Goal: Task Accomplishment & Management: Manage account settings

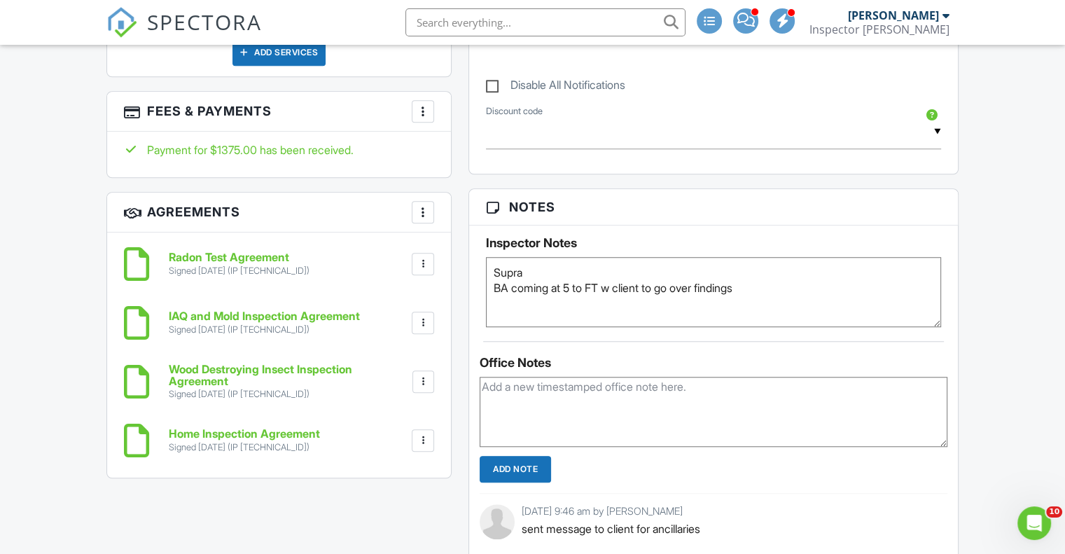
click at [216, 441] on h6 "Home Inspection Agreement" at bounding box center [244, 434] width 151 height 13
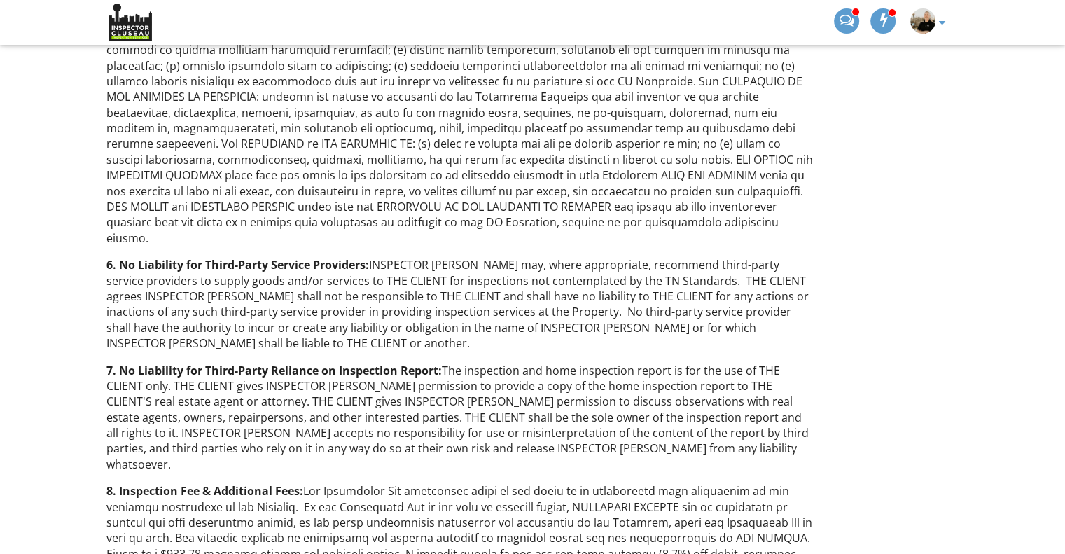
scroll to position [2591, 0]
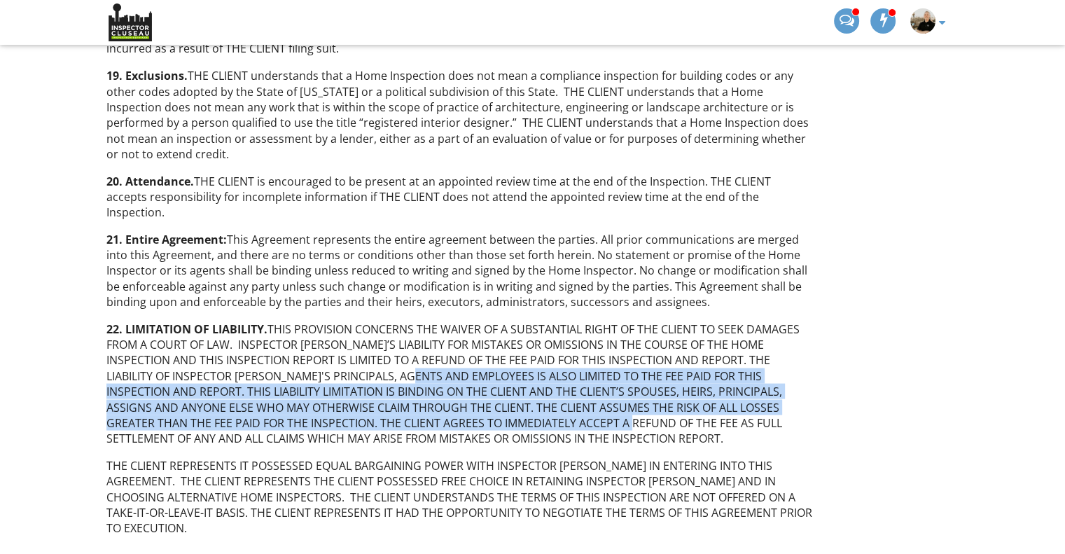
drag, startPoint x: 373, startPoint y: 255, endPoint x: 517, endPoint y: 299, distance: 150.2
click at [517, 321] on p "22. LIMITATION OF LIABILITY. THIS PROVISION CONCERNS THE WAIVER OF A SUBSTANTIA…" at bounding box center [459, 383] width 707 height 125
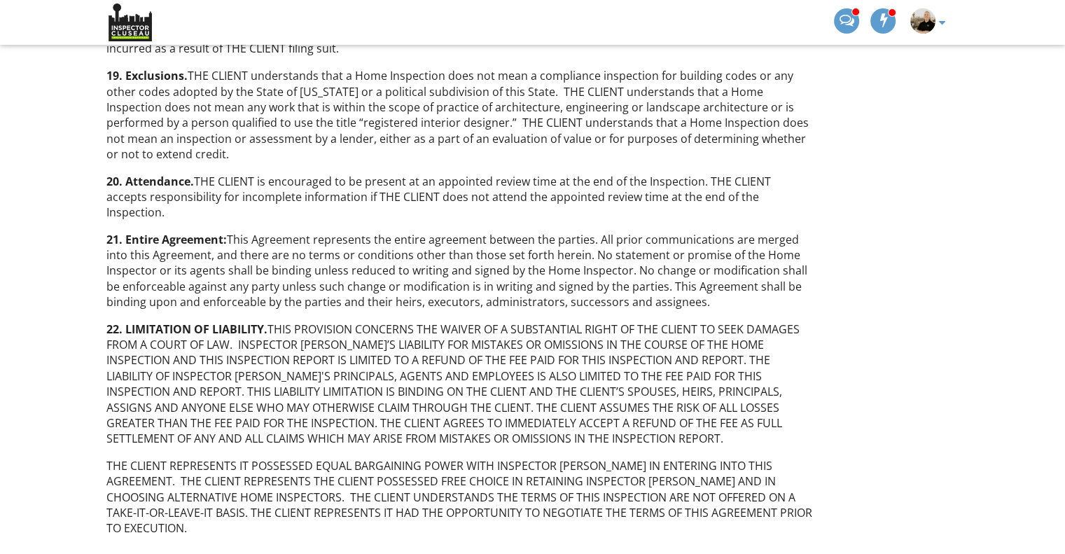
click at [498, 321] on p "22. LIMITATION OF LIABILITY. THIS PROVISION CONCERNS THE WAIVER OF A SUBSTANTIA…" at bounding box center [459, 383] width 707 height 125
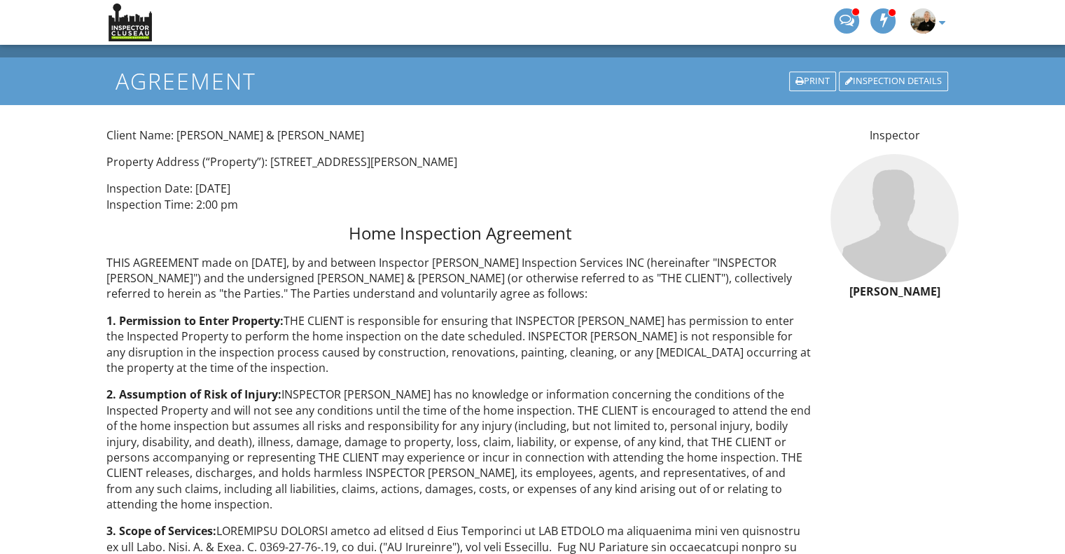
scroll to position [0, 0]
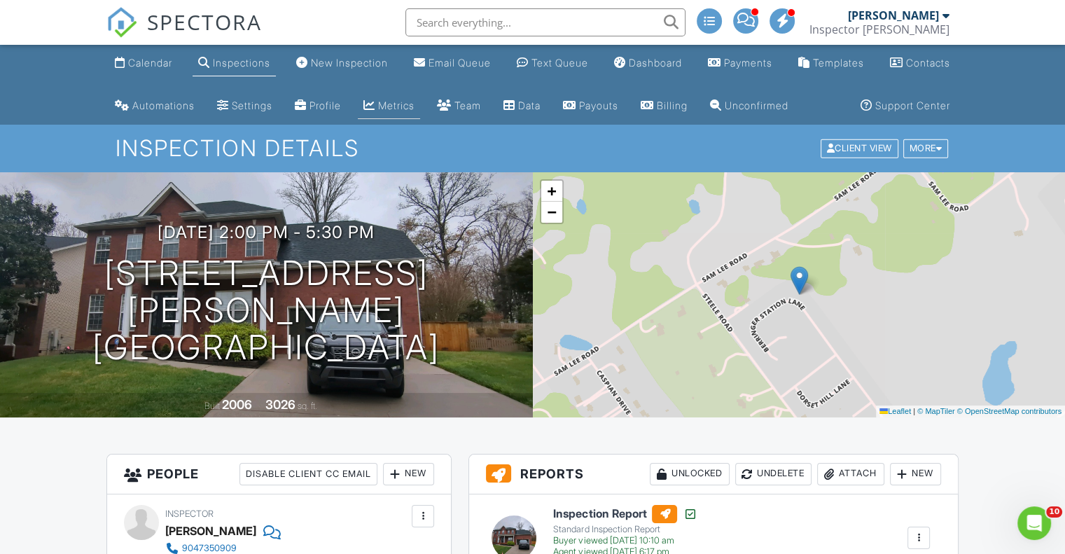
click at [420, 106] on link "Metrics" at bounding box center [389, 106] width 62 height 26
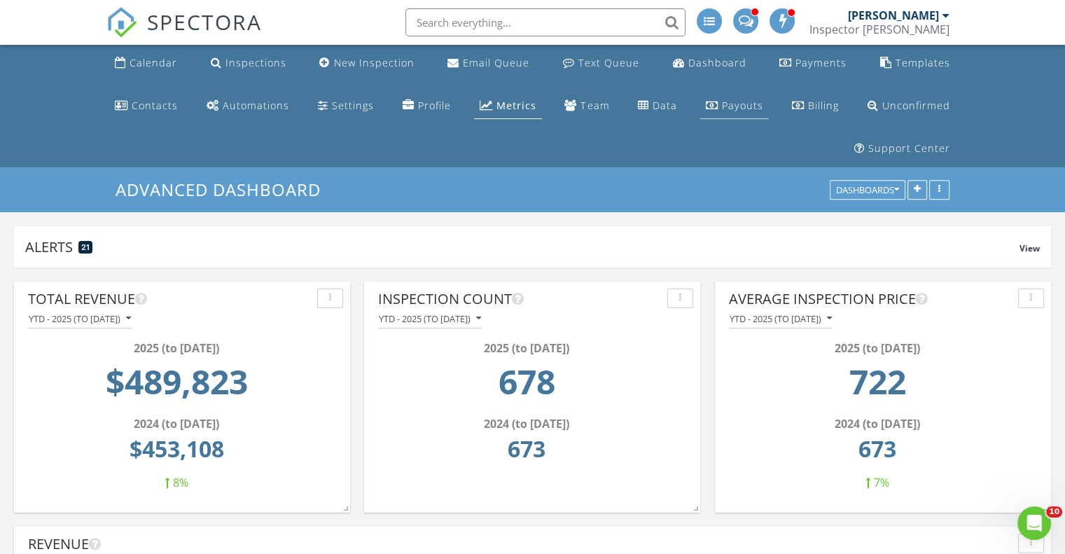
click at [722, 102] on div "Payouts" at bounding box center [742, 105] width 41 height 13
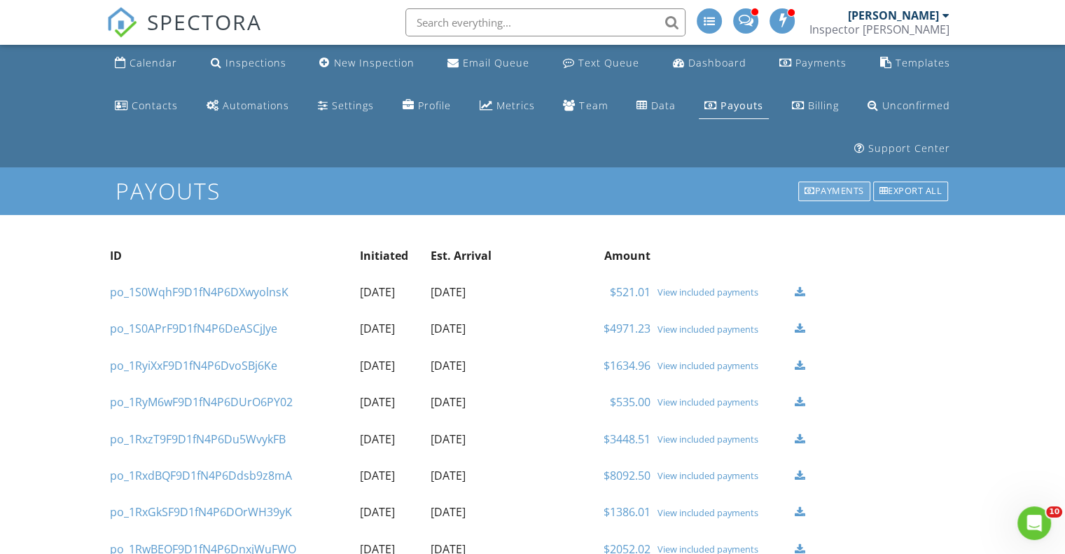
click at [848, 181] on div "Payments" at bounding box center [834, 191] width 72 height 20
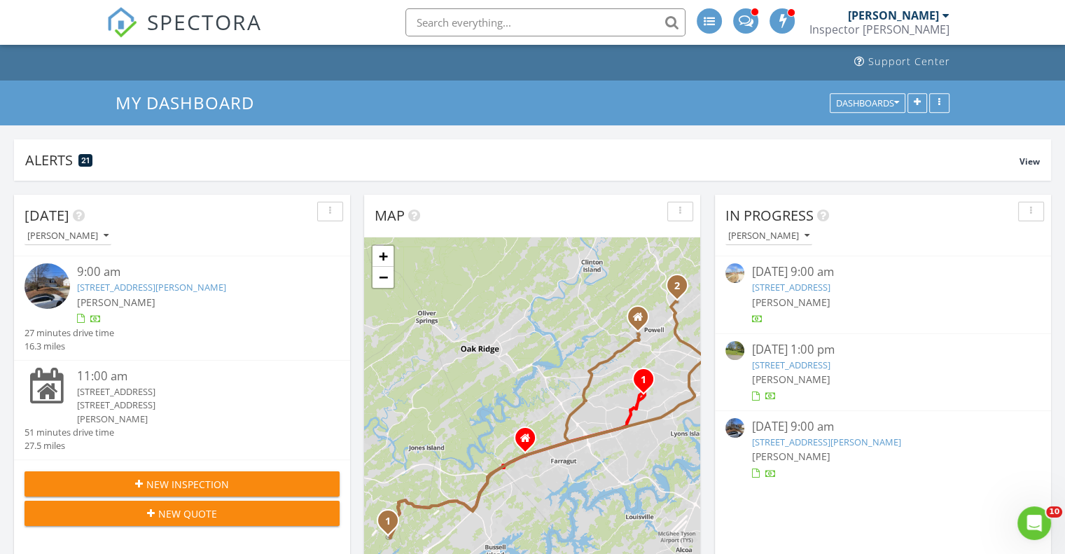
scroll to position [70, 0]
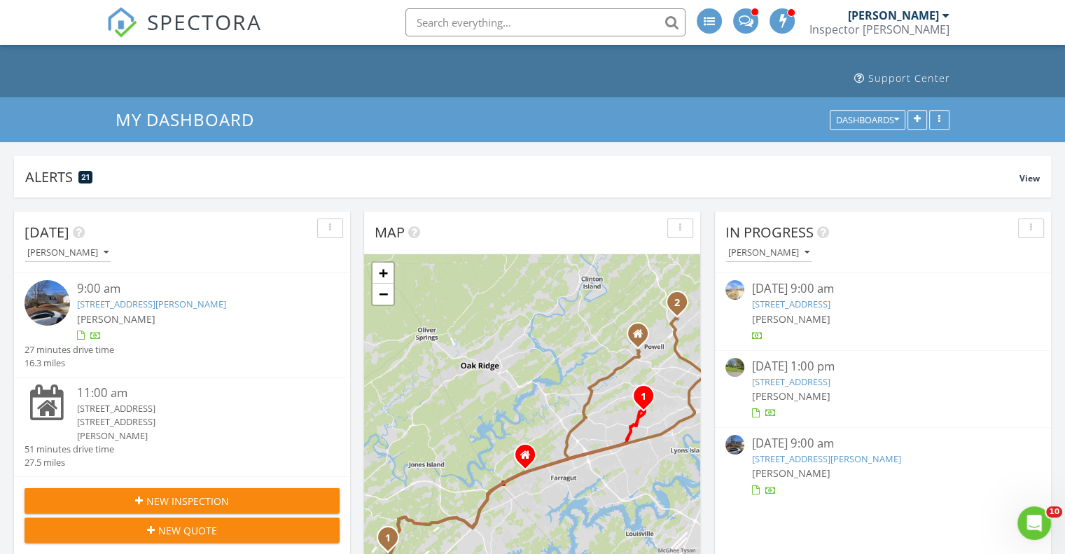
click at [830, 375] on link "245 Creekwood Dr, Madisonville, TN 37354" at bounding box center [790, 381] width 78 height 13
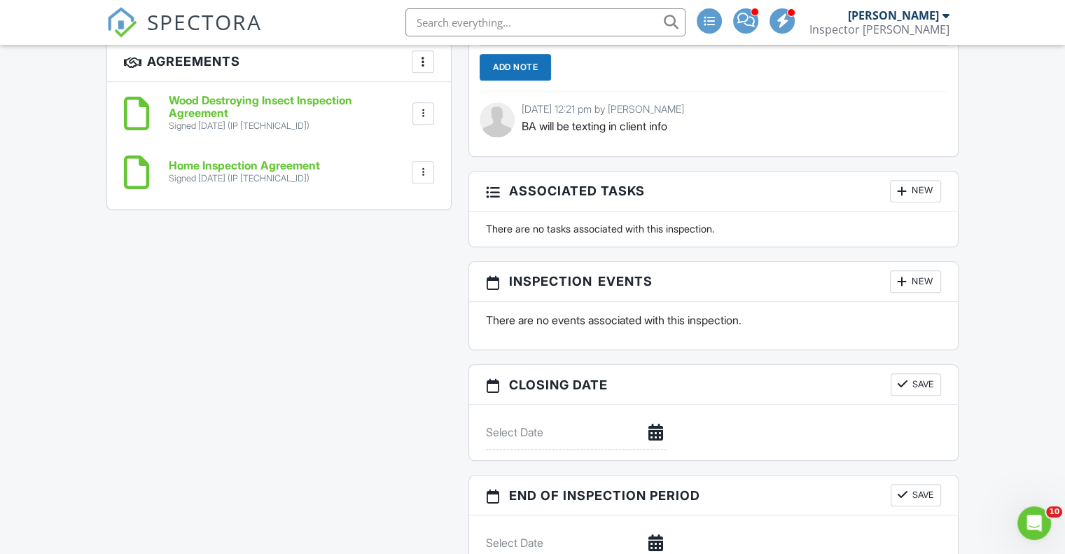
scroll to position [1191, 0]
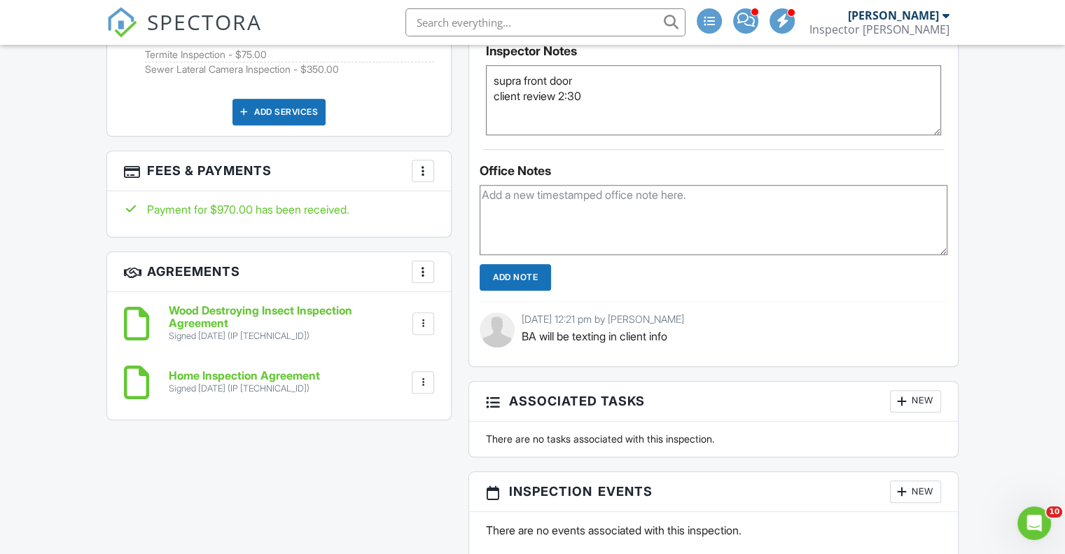
click at [311, 382] on h6 "Home Inspection Agreement" at bounding box center [244, 376] width 151 height 13
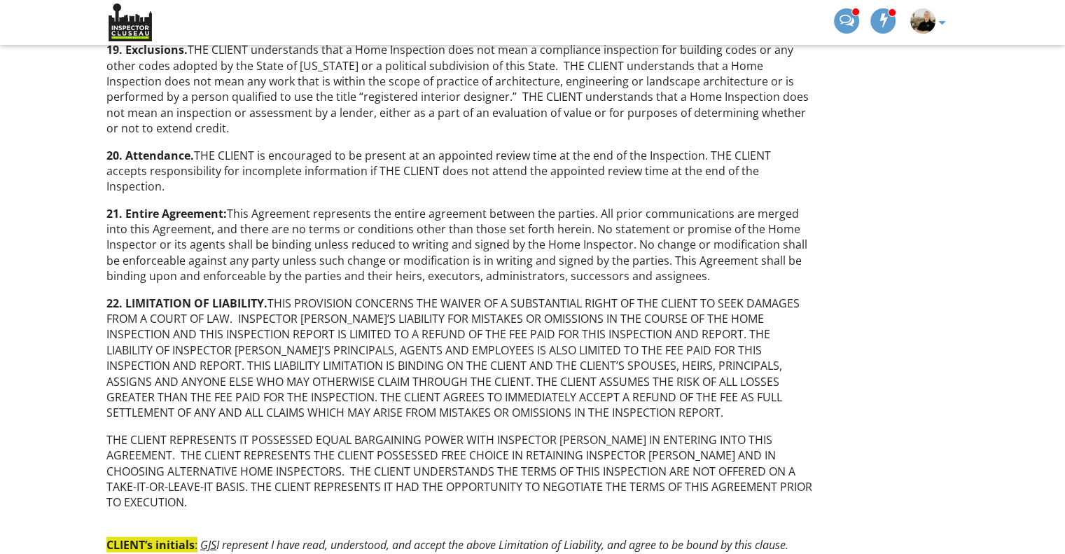
scroll to position [2533, 0]
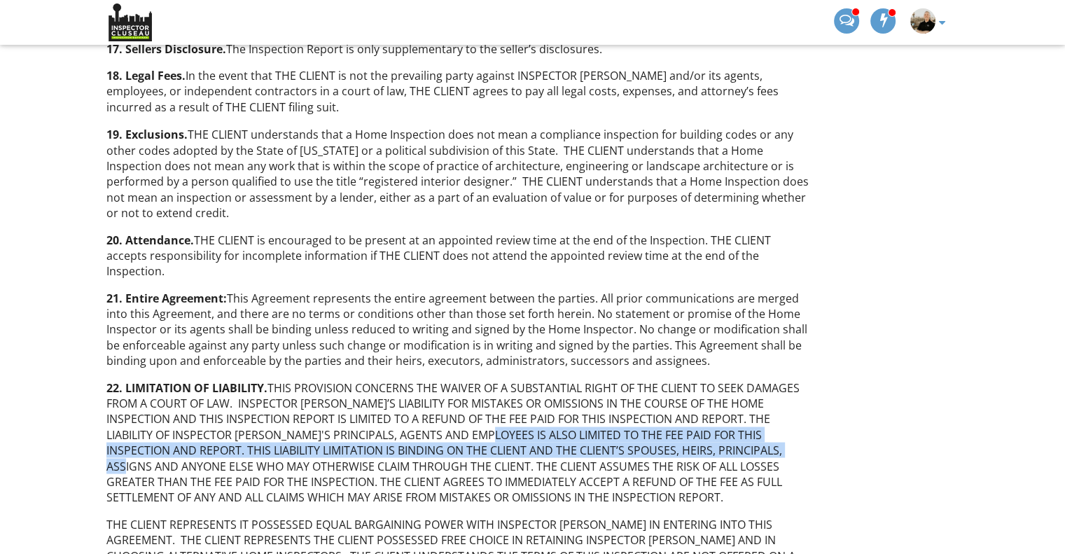
drag, startPoint x: 467, startPoint y: 313, endPoint x: 730, endPoint y: 329, distance: 263.1
click at [730, 380] on p "22. LIMITATION OF LIABILITY. THIS PROVISION CONCERNS THE WAIVER OF A SUBSTANTIA…" at bounding box center [459, 442] width 707 height 125
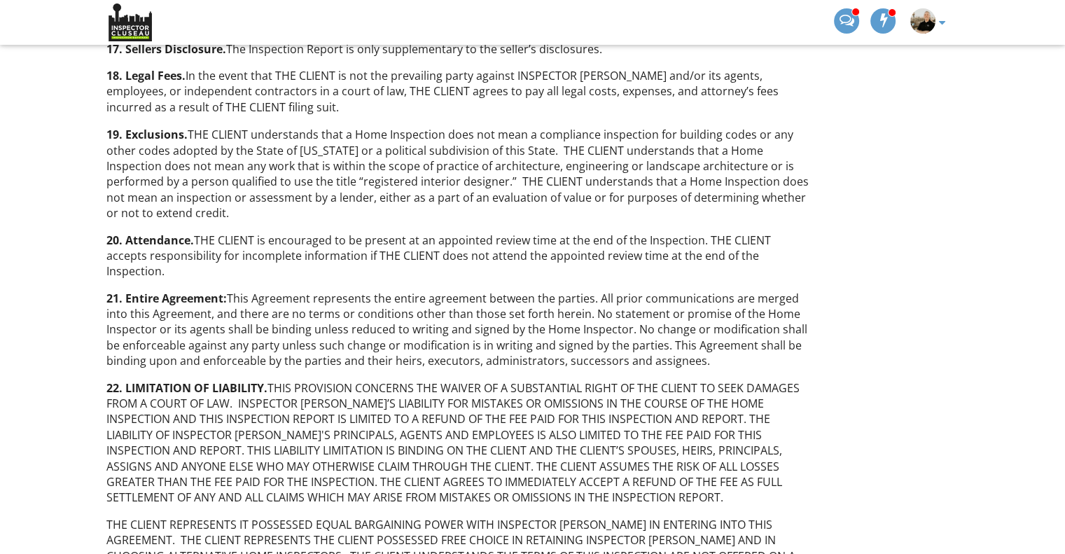
click at [726, 380] on p "22. LIMITATION OF LIABILITY. THIS PROVISION CONCERNS THE WAIVER OF A SUBSTANTIA…" at bounding box center [459, 442] width 707 height 125
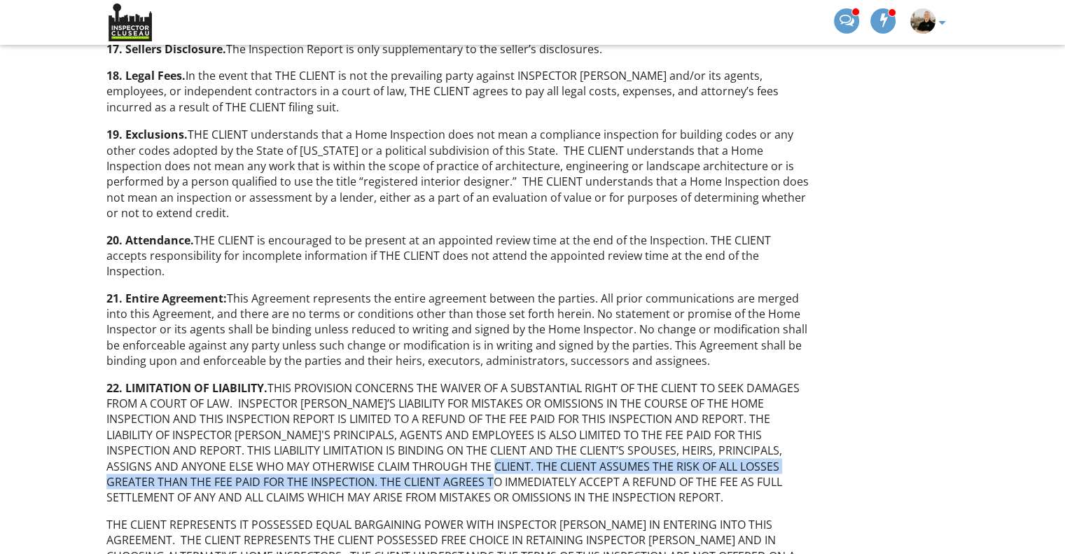
drag, startPoint x: 404, startPoint y: 347, endPoint x: 380, endPoint y: 366, distance: 31.4
click at [380, 380] on p "22. LIMITATION OF LIABILITY. THIS PROVISION CONCERNS THE WAIVER OF A SUBSTANTIA…" at bounding box center [459, 442] width 707 height 125
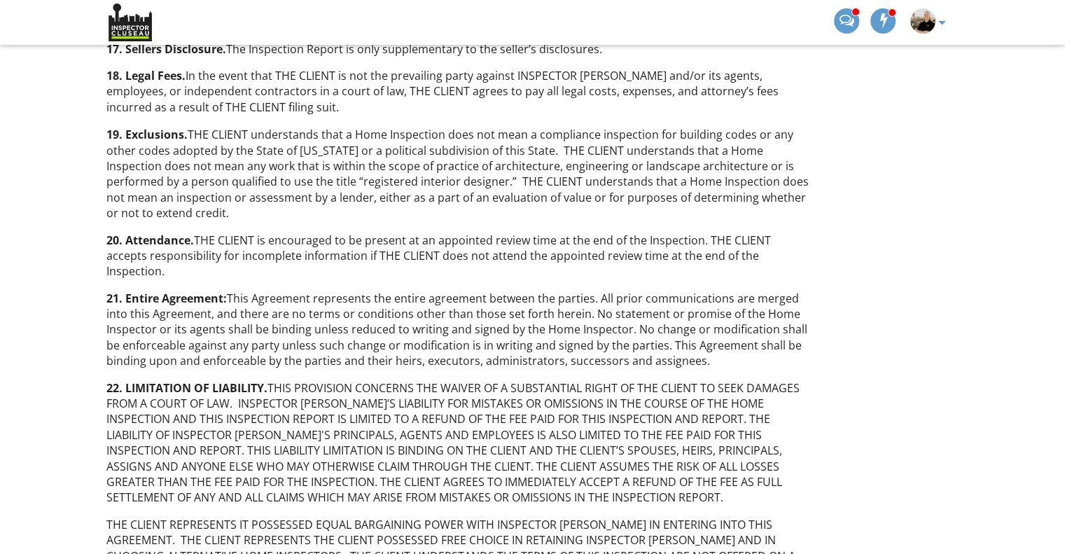
click at [466, 380] on p "22. LIMITATION OF LIABILITY. THIS PROVISION CONCERNS THE WAIVER OF A SUBSTANTIA…" at bounding box center [459, 442] width 707 height 125
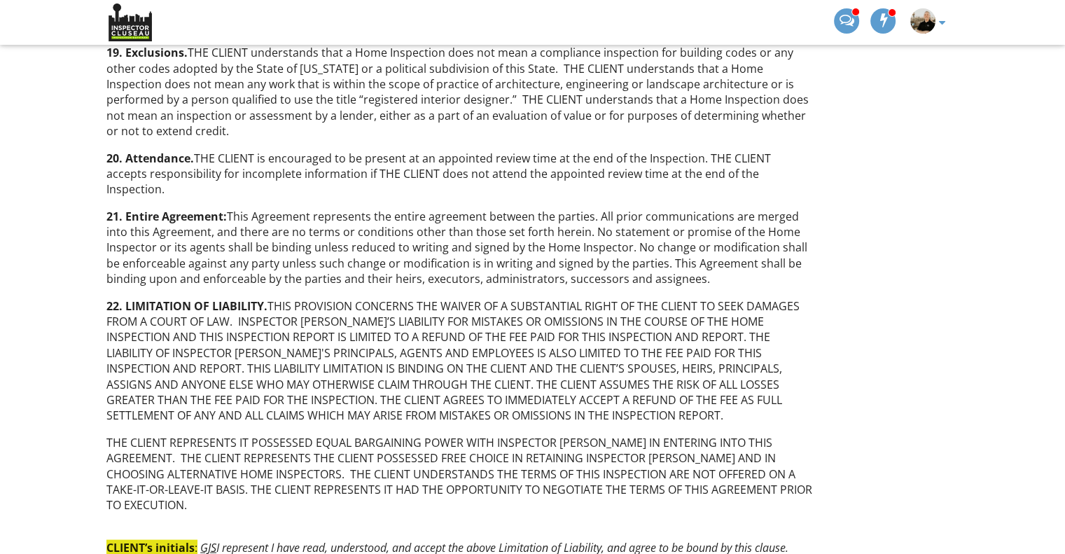
scroll to position [2603, 0]
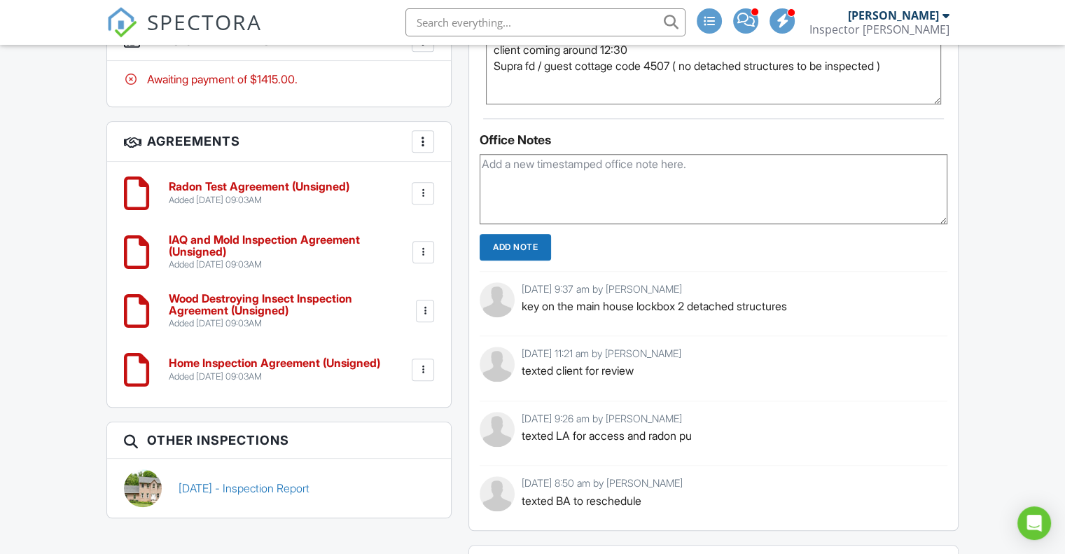
scroll to position [1066, 0]
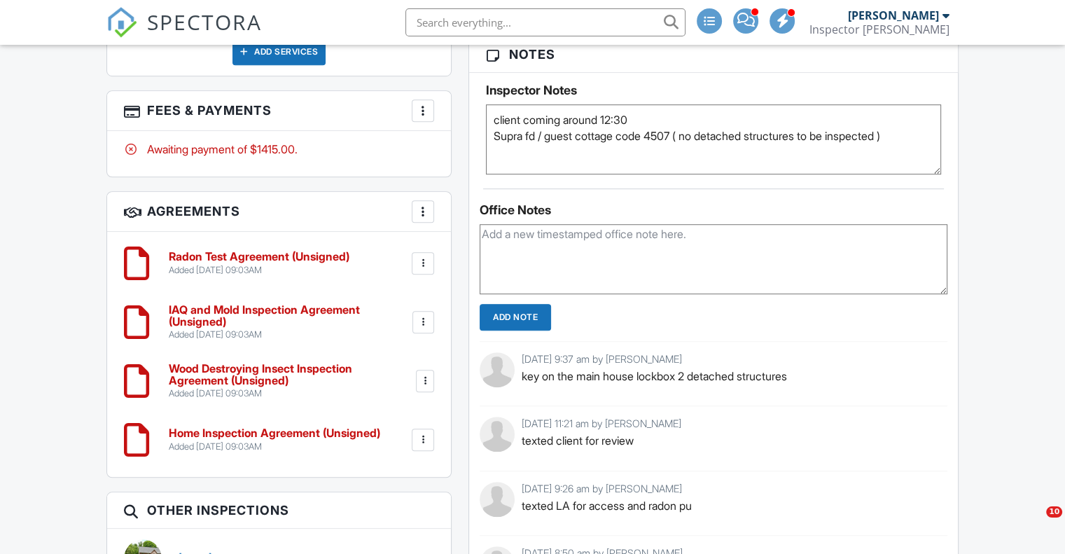
click at [413, 122] on div "More" at bounding box center [423, 110] width 22 height 22
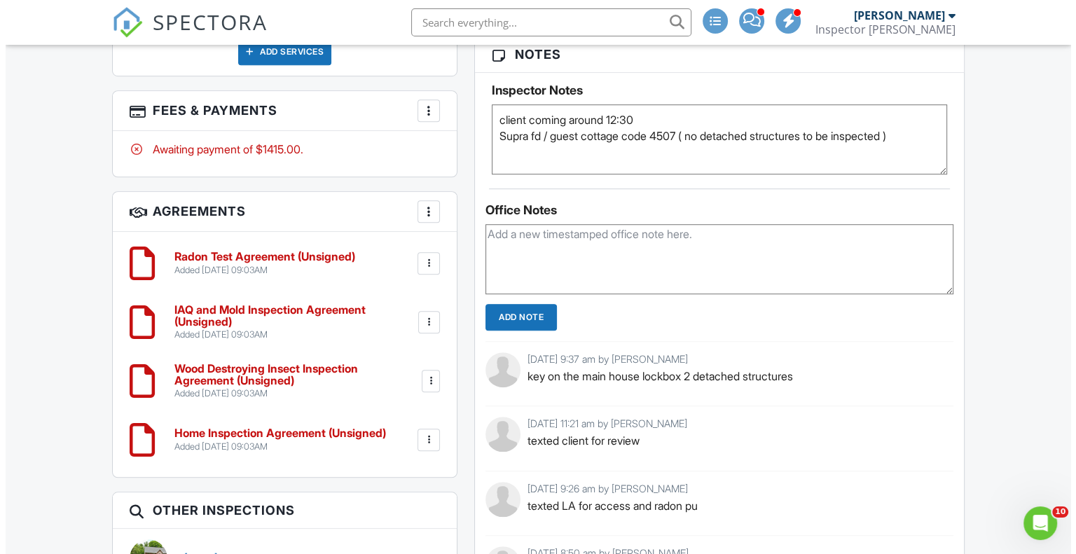
scroll to position [0, 0]
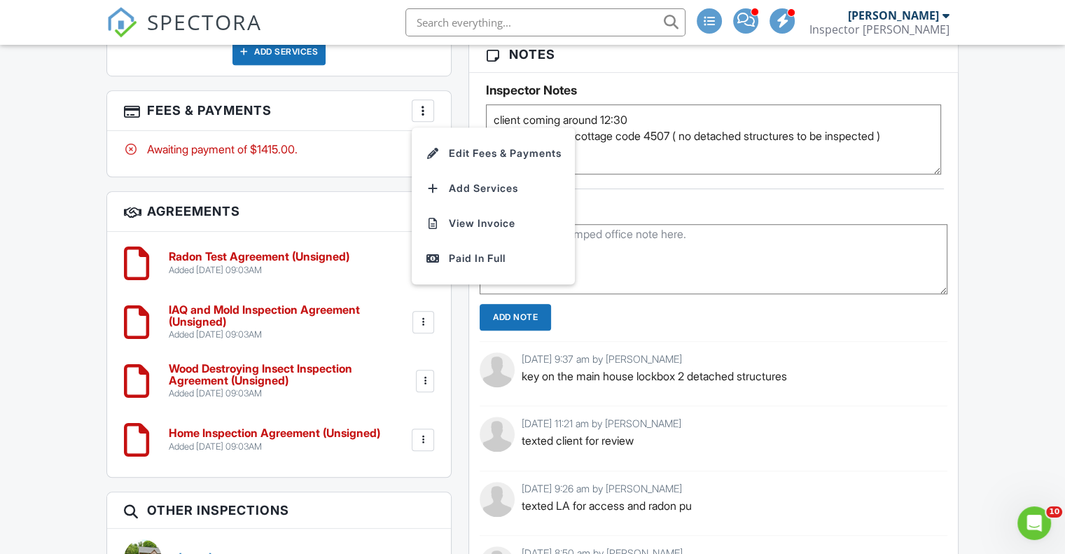
click at [452, 171] on li "Edit Fees & Payments" at bounding box center [493, 153] width 146 height 35
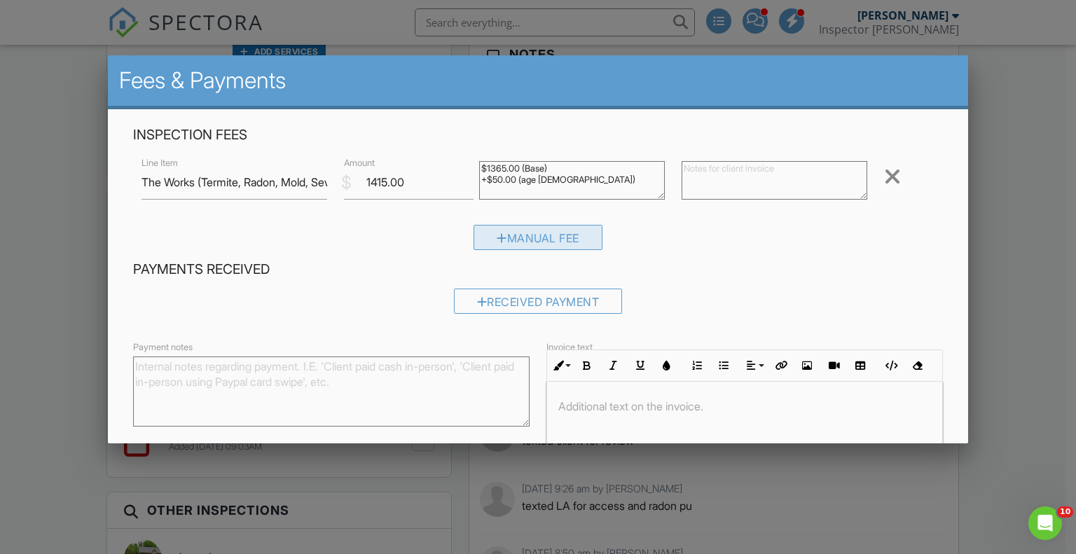
click at [497, 243] on div "Manual Fee" at bounding box center [537, 237] width 129 height 25
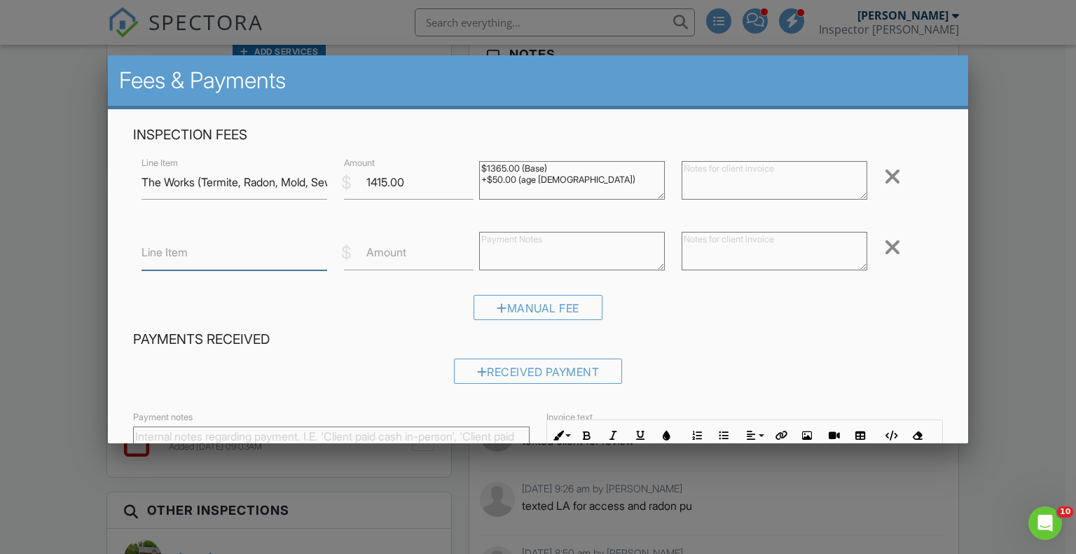
click at [265, 250] on input "Line Item" at bounding box center [234, 253] width 186 height 34
type input "No Sewer Scope"
type input "-350"
click at [714, 321] on div "Manual Fee" at bounding box center [538, 313] width 810 height 36
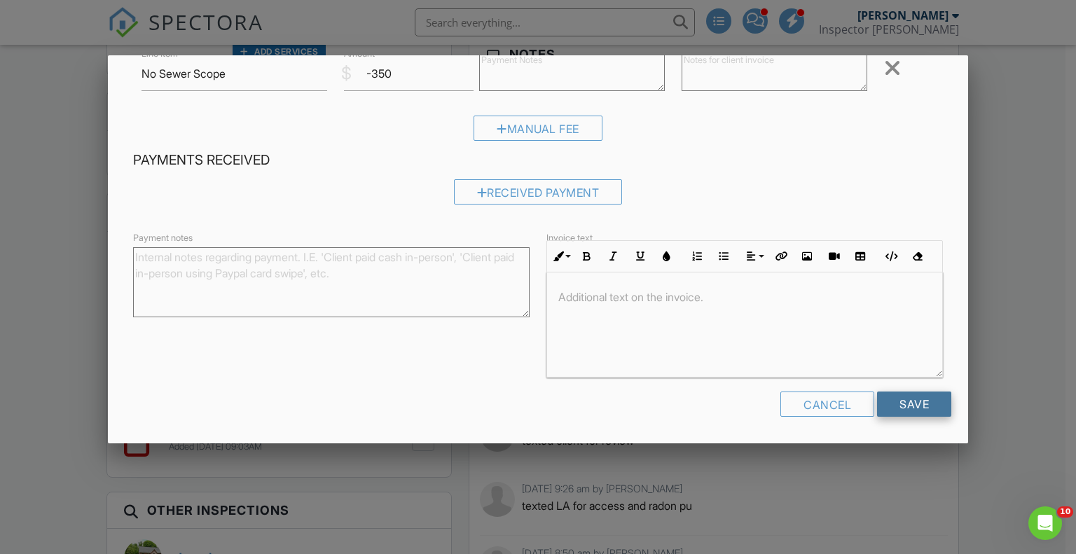
click at [908, 406] on input "Save" at bounding box center [914, 404] width 74 height 25
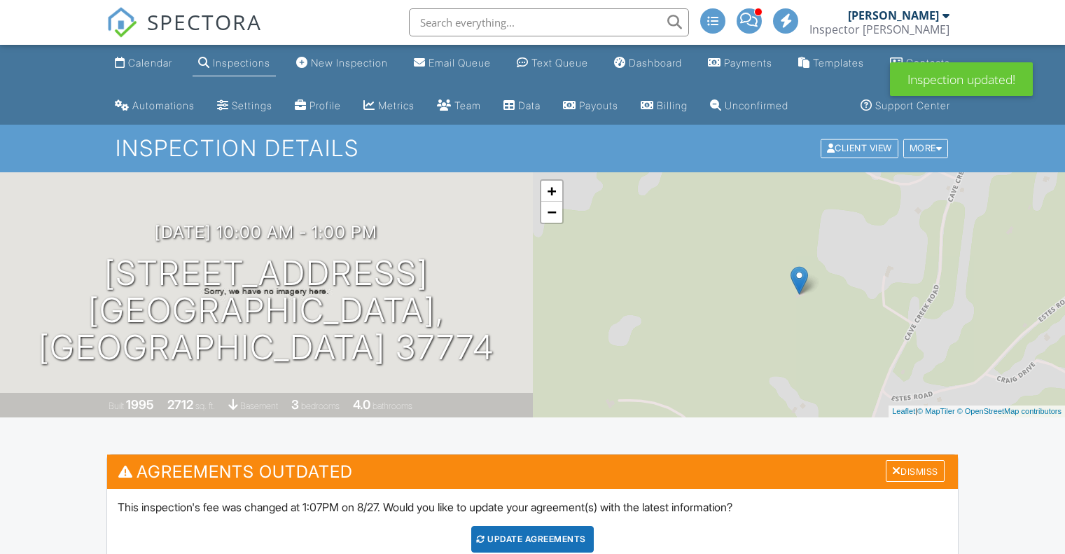
click at [537, 526] on div "Update Agreements" at bounding box center [532, 539] width 123 height 27
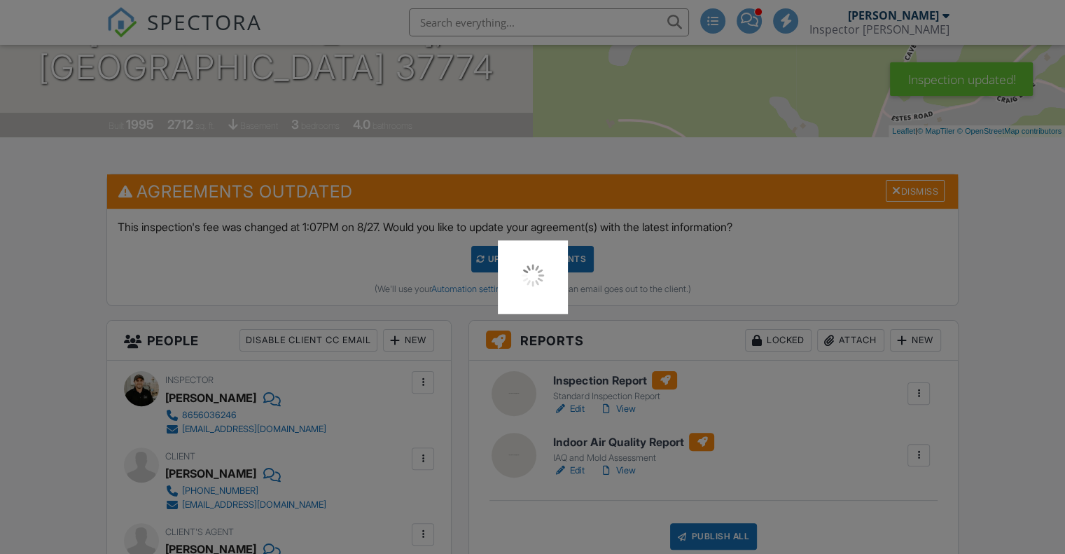
scroll to position [280, 0]
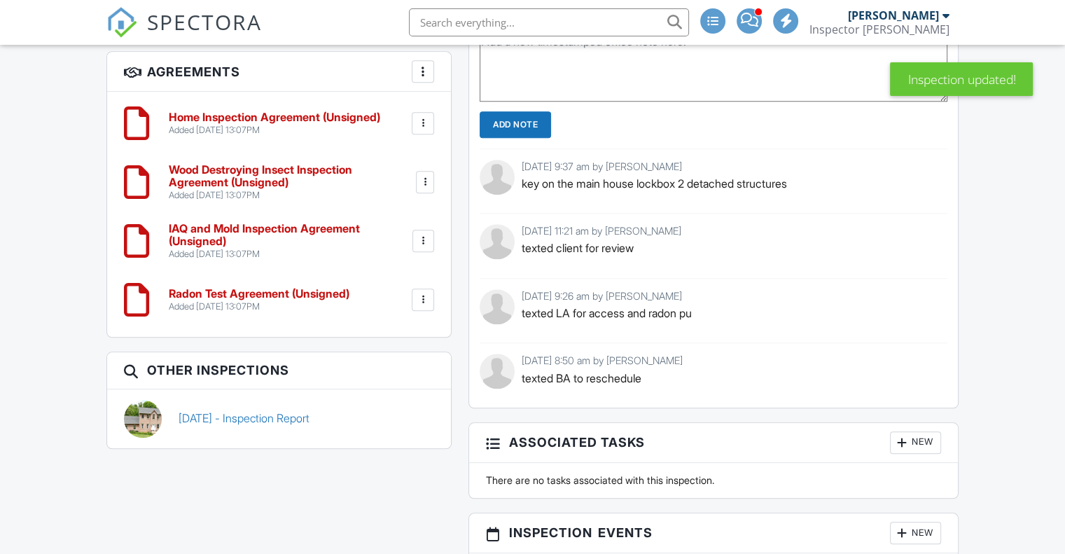
drag, startPoint x: 228, startPoint y: 471, endPoint x: 370, endPoint y: 484, distance: 142.7
click at [228, 426] on link "05/04/2020 - Inspection Report" at bounding box center [244, 417] width 131 height 15
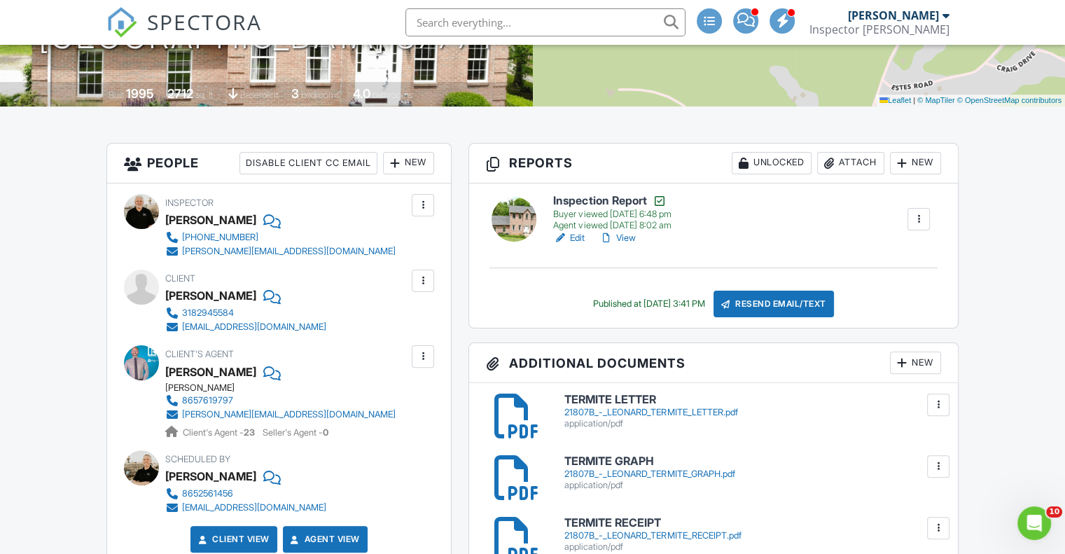
scroll to position [322, 0]
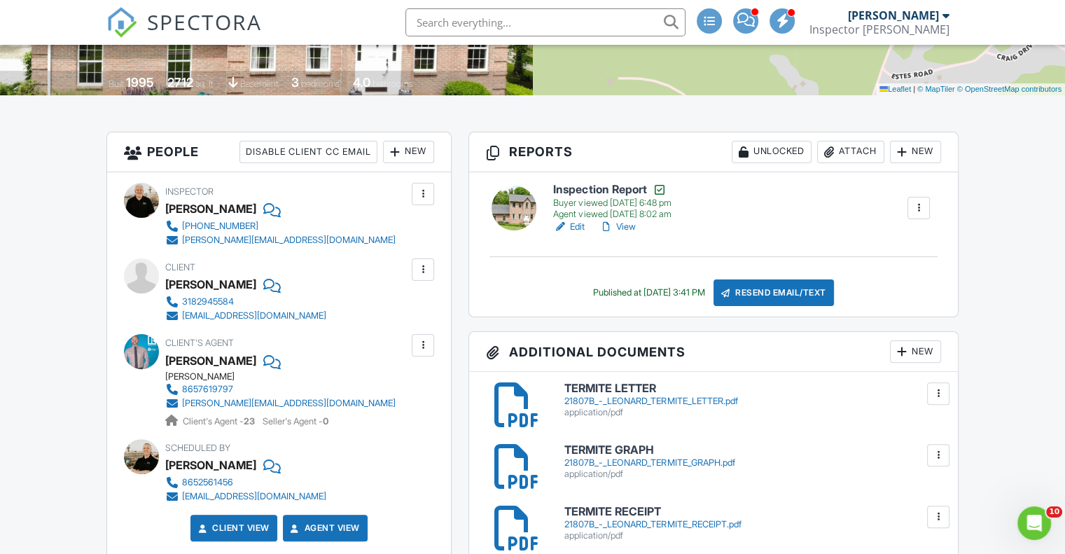
click at [631, 234] on link "View" at bounding box center [617, 227] width 36 height 14
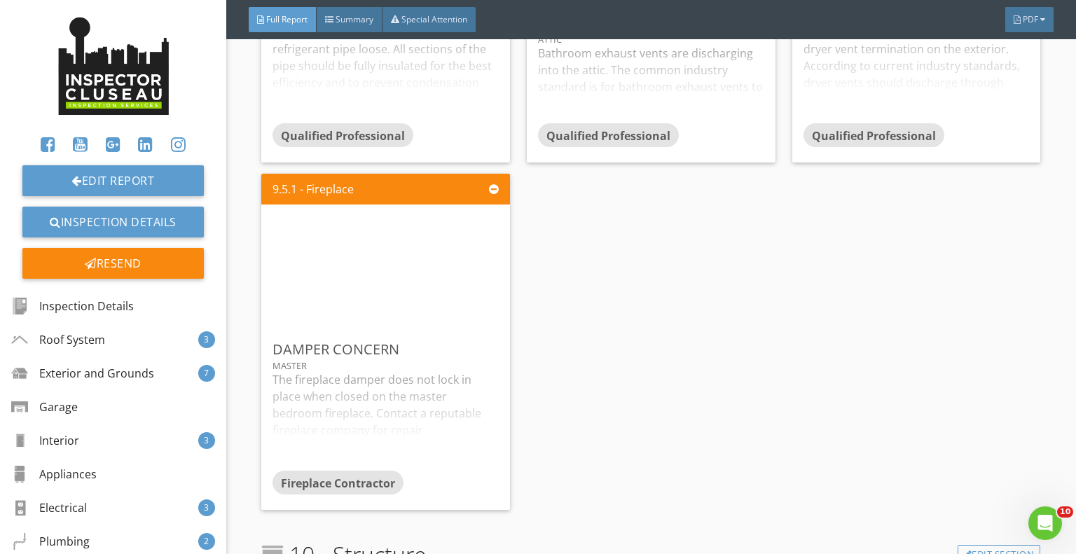
scroll to position [13425, 0]
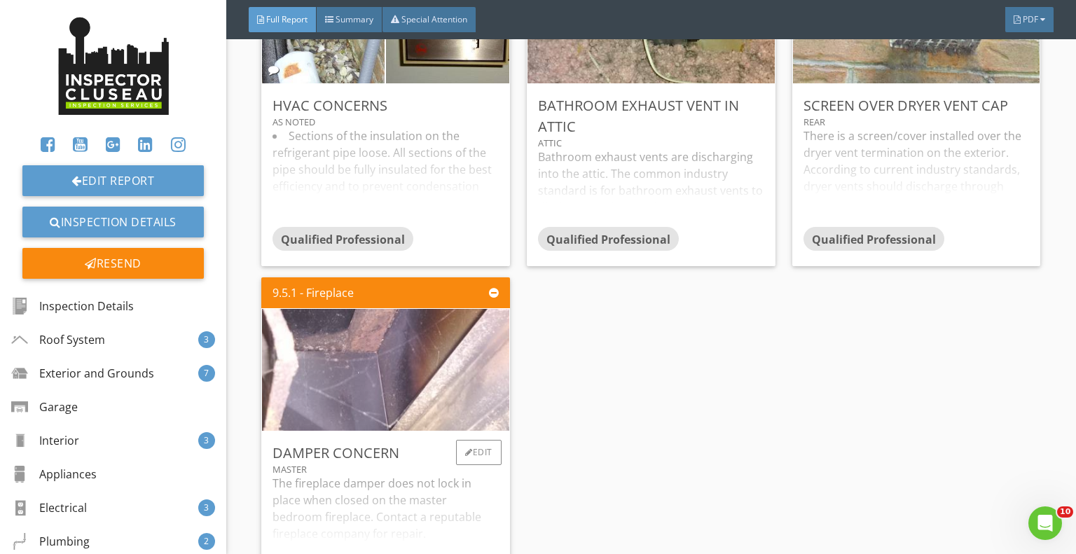
click at [457, 321] on img at bounding box center [385, 369] width 406 height 305
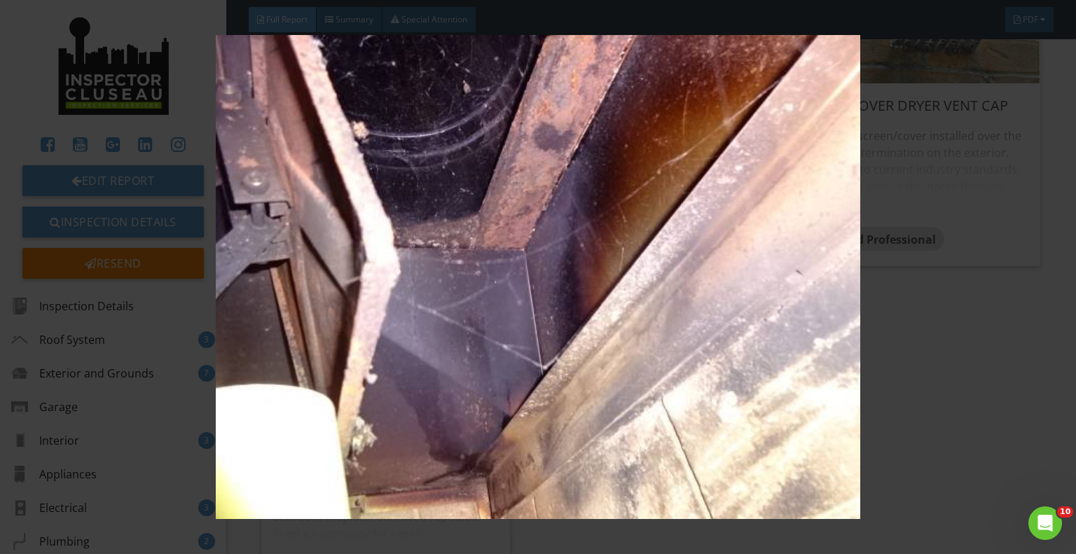
click at [950, 254] on img at bounding box center [537, 277] width 979 height 484
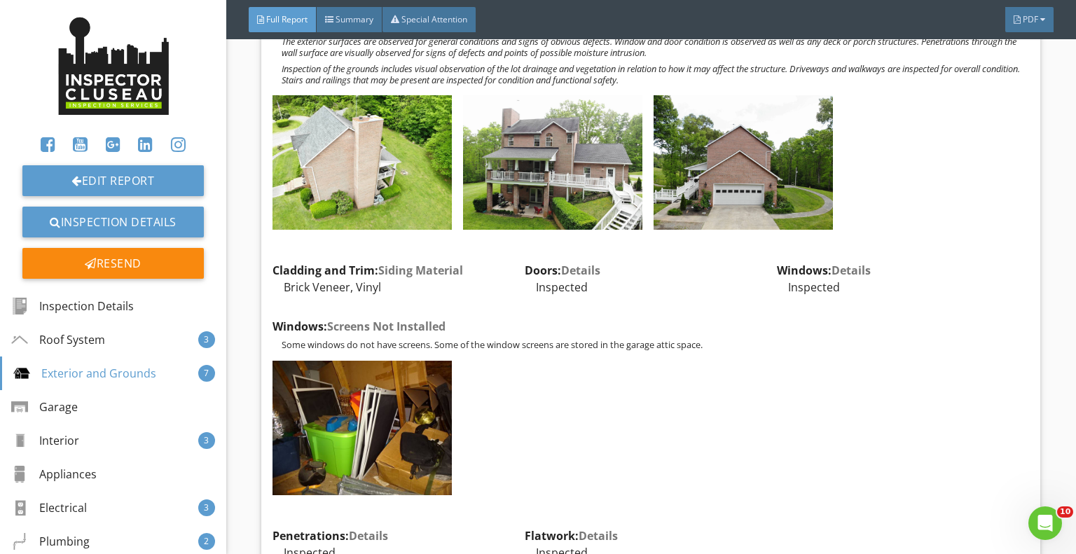
scroll to position [3549, 0]
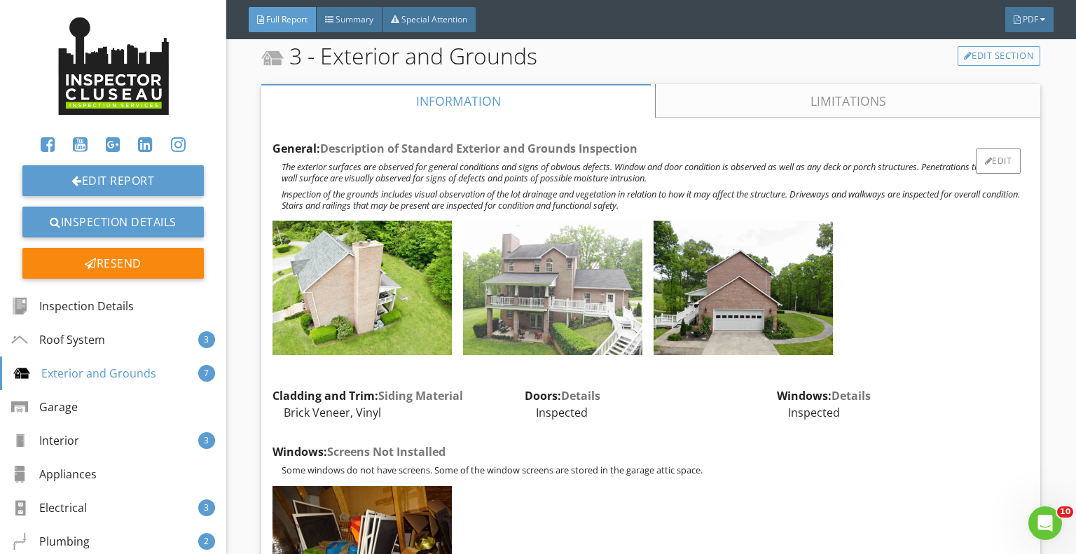
click at [579, 298] on img at bounding box center [552, 288] width 179 height 134
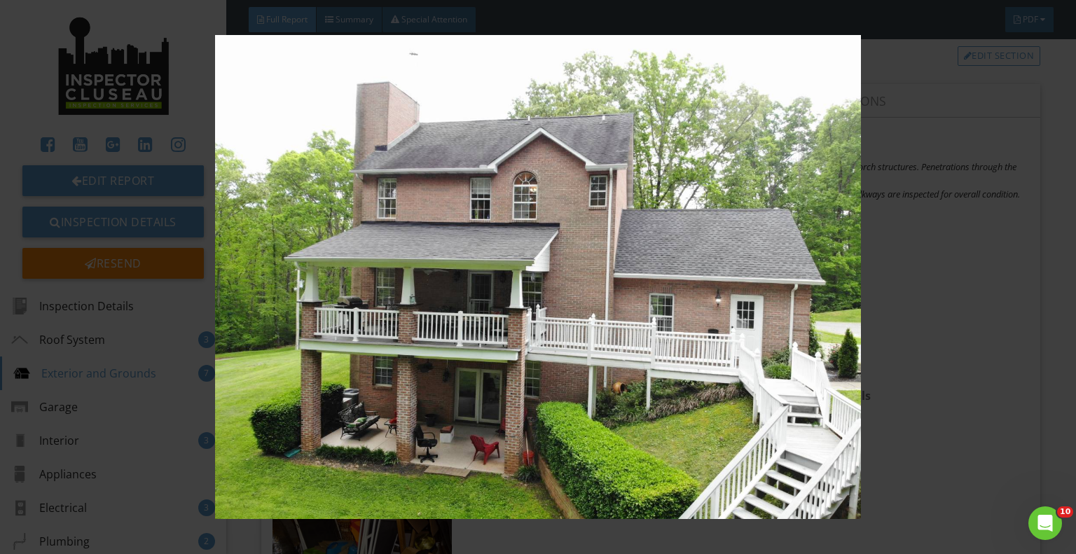
click at [885, 234] on img at bounding box center [537, 277] width 979 height 484
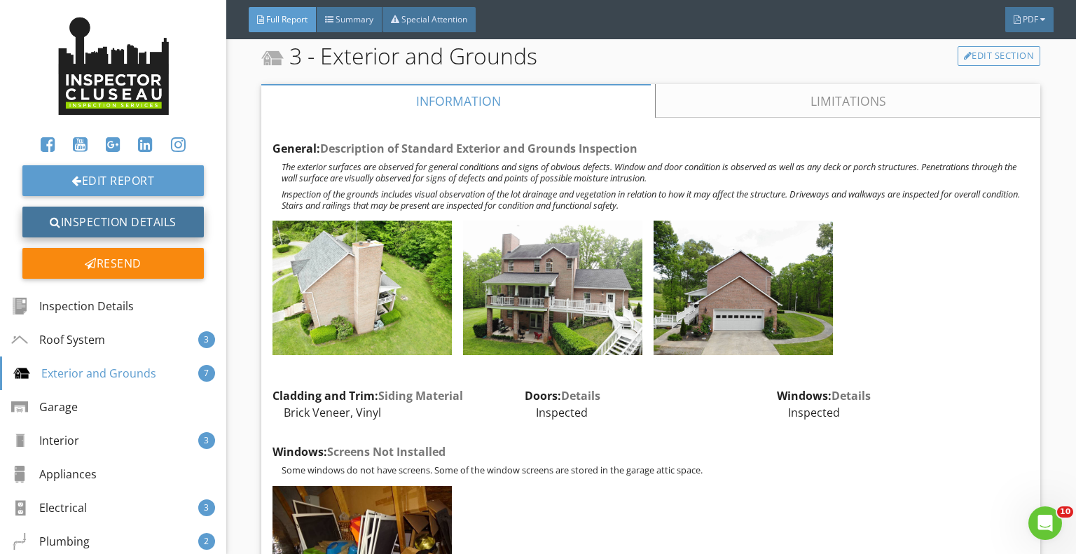
click at [137, 226] on link "Inspection Details" at bounding box center [112, 222] width 181 height 31
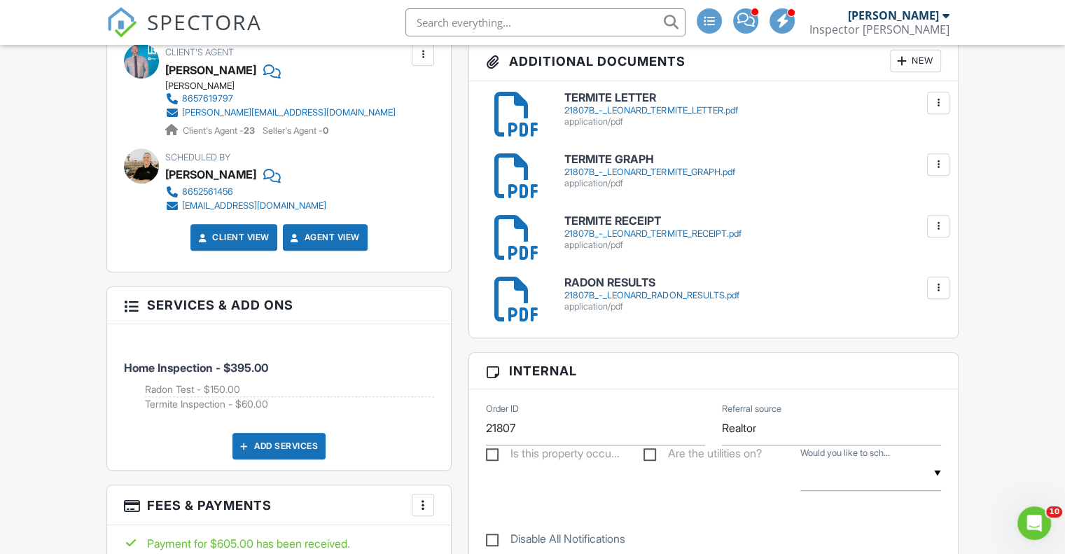
scroll to position [602, 0]
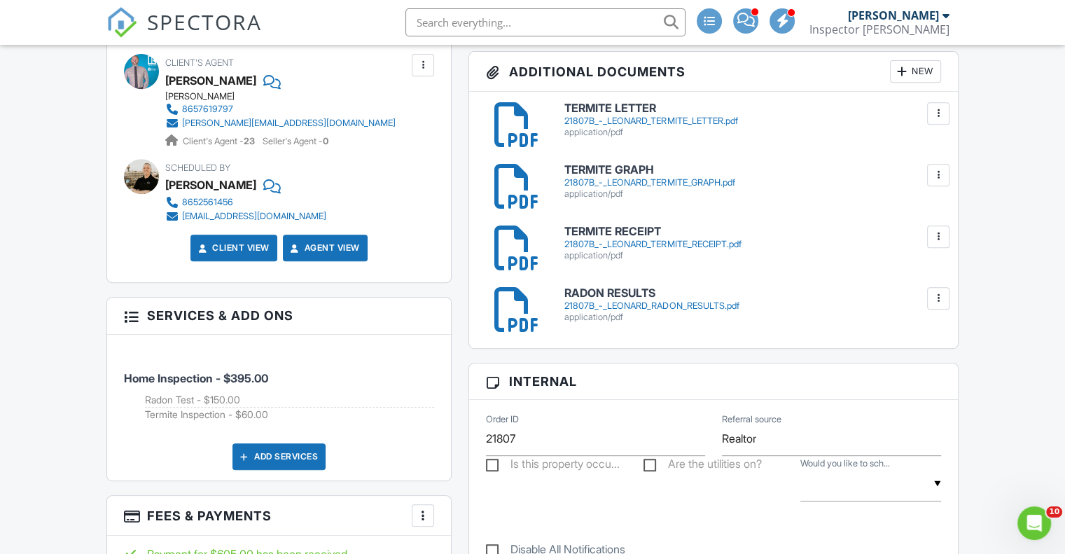
click at [695, 312] on div "21807B_-_LEONARD_RADON_RESULTS.pdf" at bounding box center [752, 305] width 376 height 11
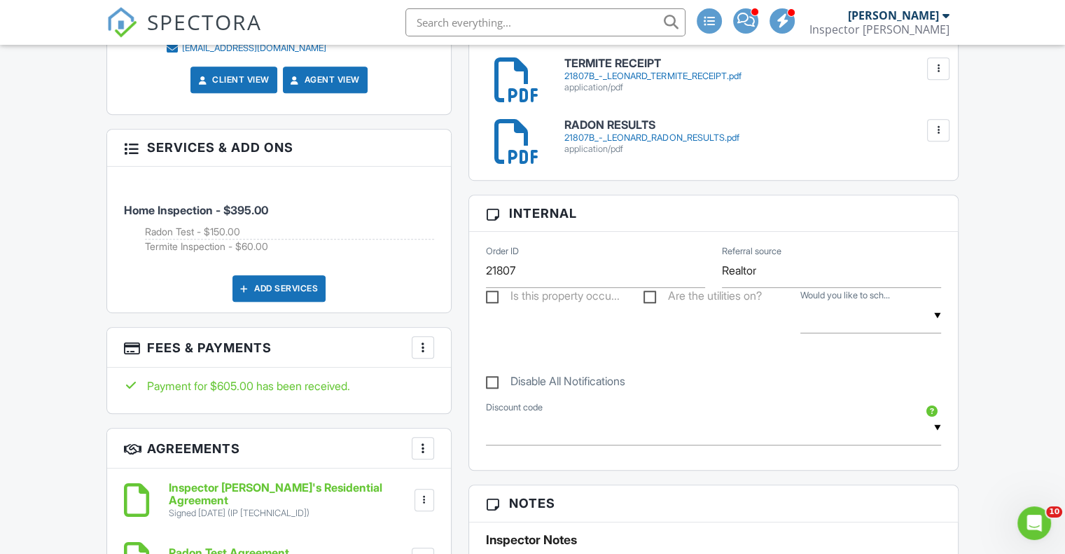
scroll to position [1191, 0]
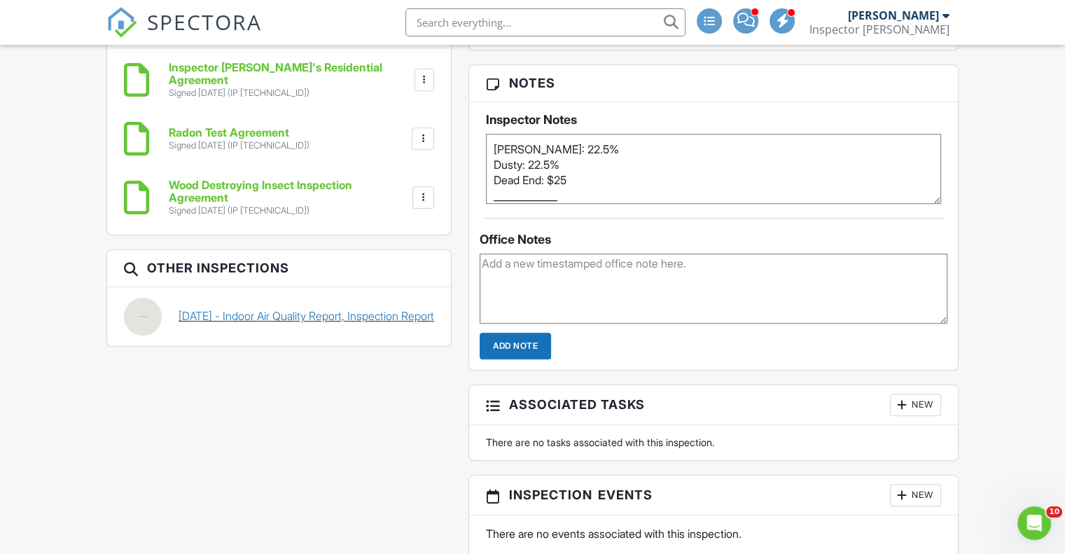
click at [367, 324] on link "08/27/2025 - Indoor Air Quality Report, Inspection Report" at bounding box center [307, 315] width 256 height 15
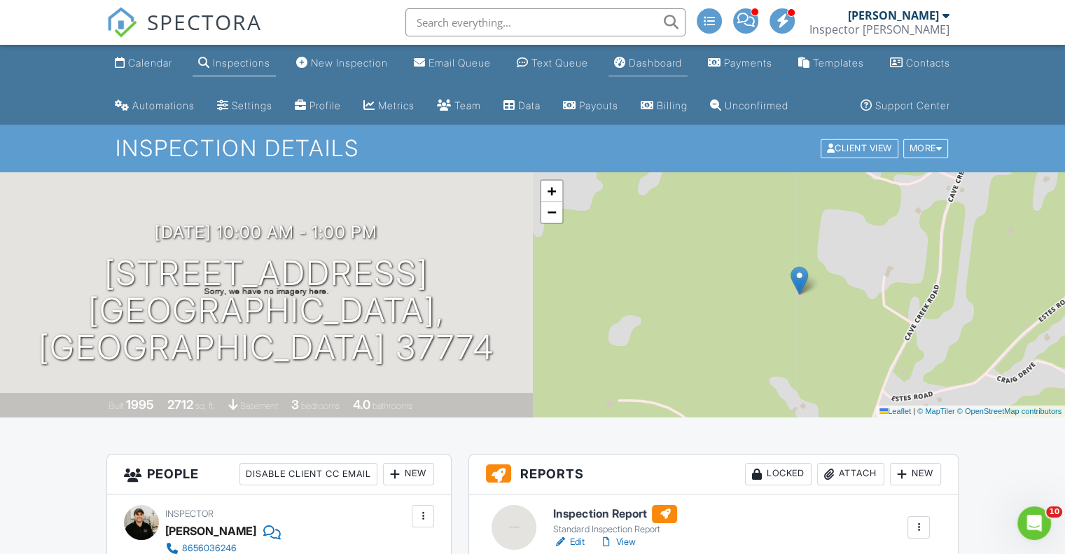
click at [682, 68] on div "Dashboard" at bounding box center [655, 63] width 53 height 12
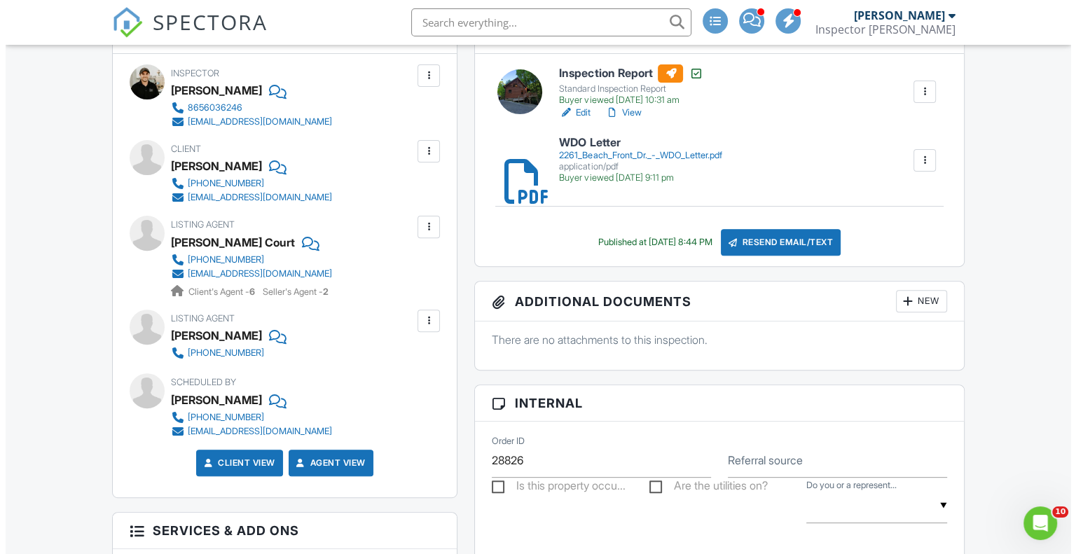
scroll to position [429, 0]
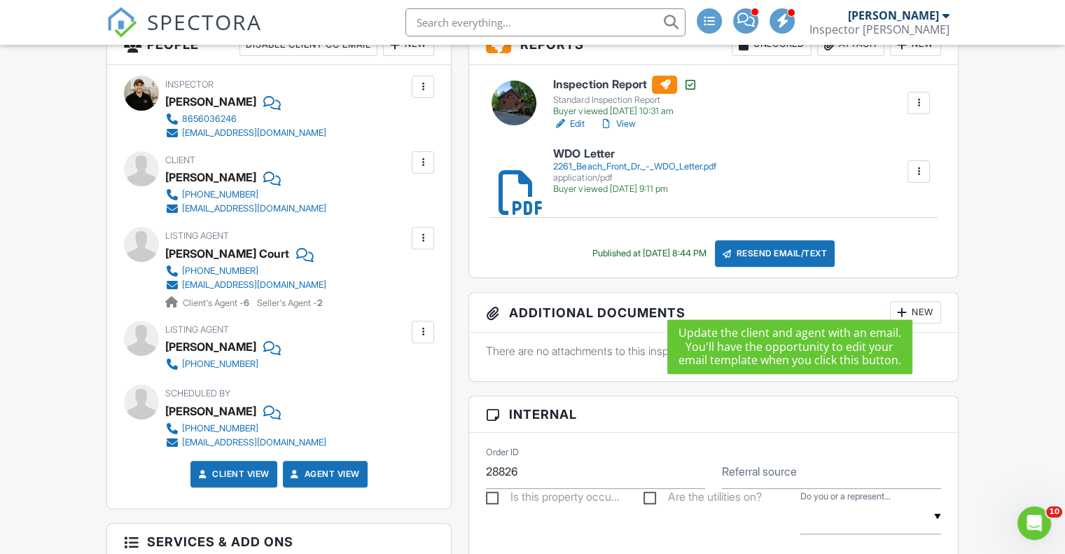
click at [792, 267] on div "Resend Email/Text" at bounding box center [775, 253] width 120 height 27
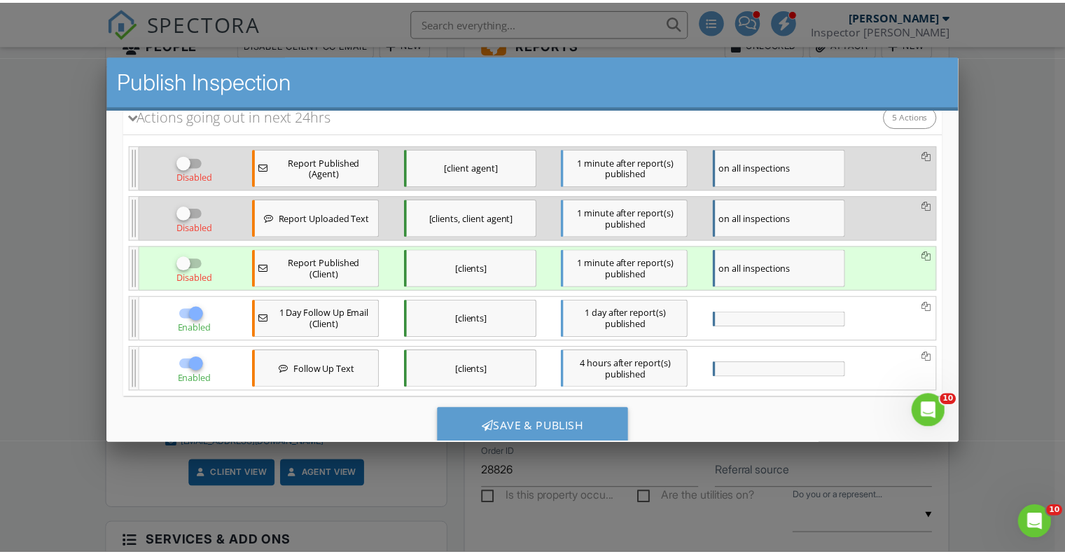
scroll to position [210, 0]
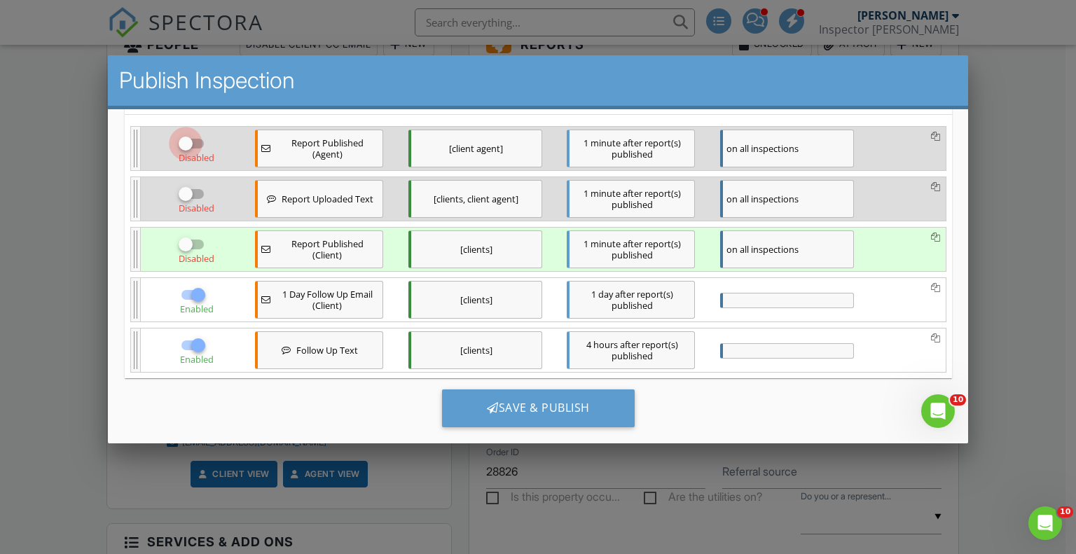
click at [192, 142] on div at bounding box center [185, 144] width 24 height 24
checkbox input "true"
click at [203, 293] on div at bounding box center [198, 295] width 24 height 24
checkbox input "false"
click at [200, 342] on div at bounding box center [198, 345] width 24 height 24
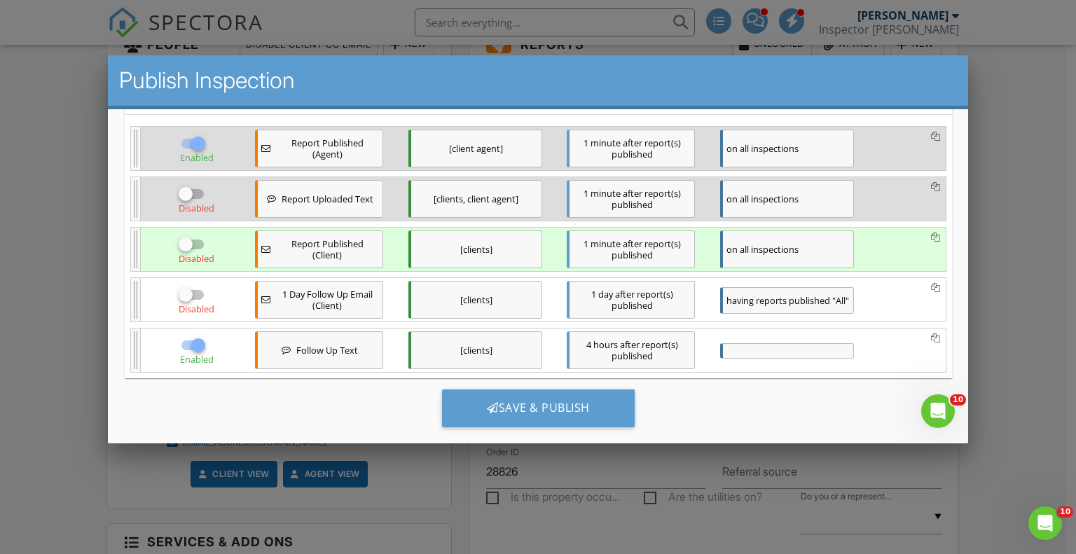
checkbox input "false"
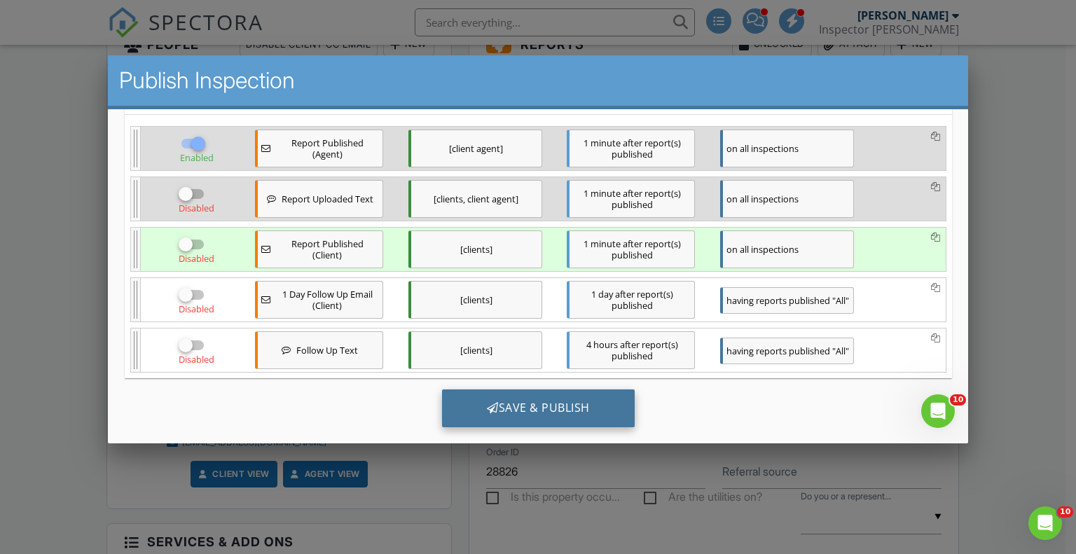
click at [515, 403] on div "Save & Publish" at bounding box center [537, 408] width 193 height 38
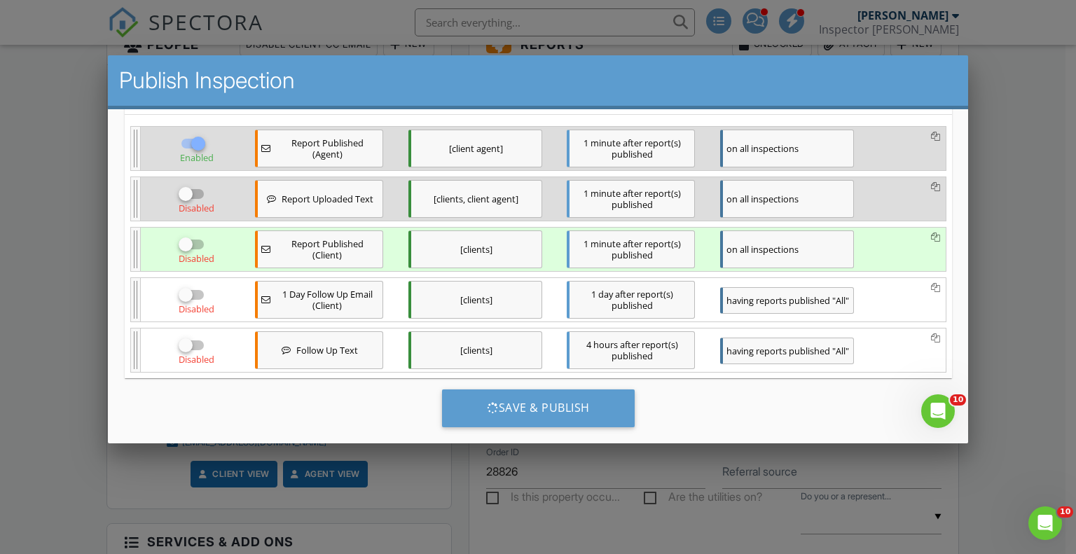
click at [738, 452] on div at bounding box center [538, 276] width 1076 height 693
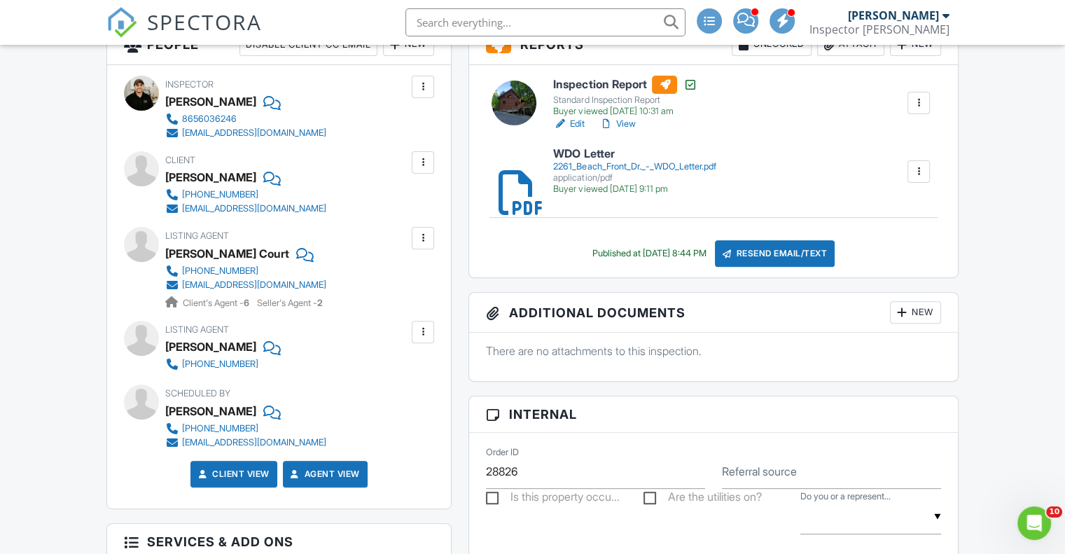
scroll to position [0, 0]
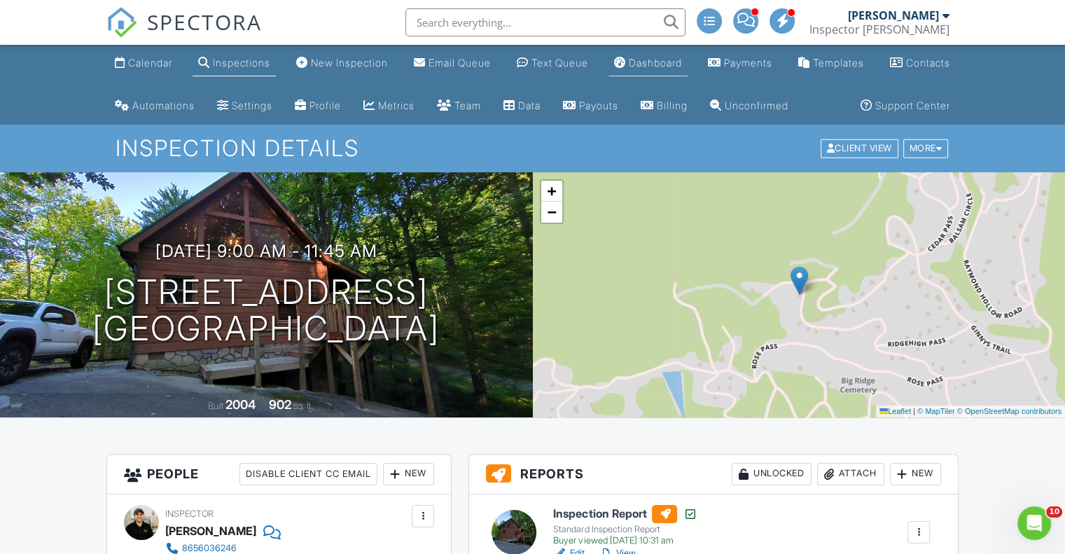
click at [682, 68] on div "Dashboard" at bounding box center [655, 63] width 53 height 12
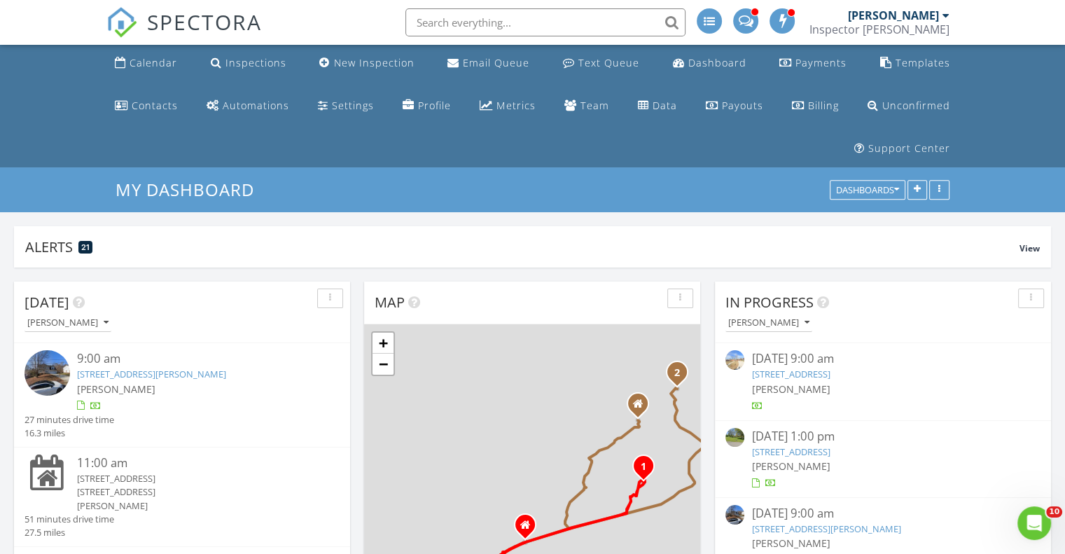
scroll to position [301, 336]
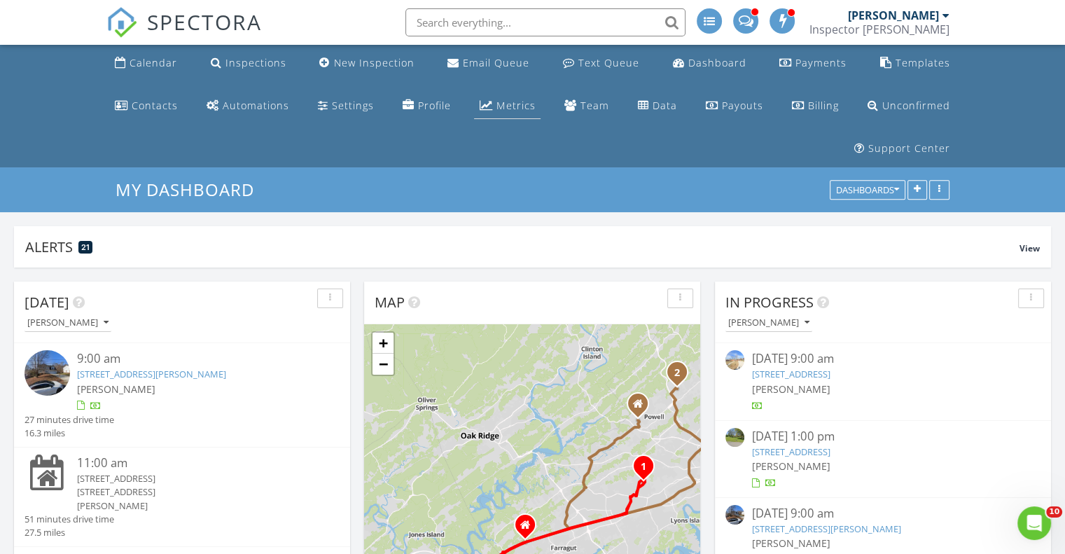
click at [474, 107] on link "Metrics" at bounding box center [507, 106] width 67 height 26
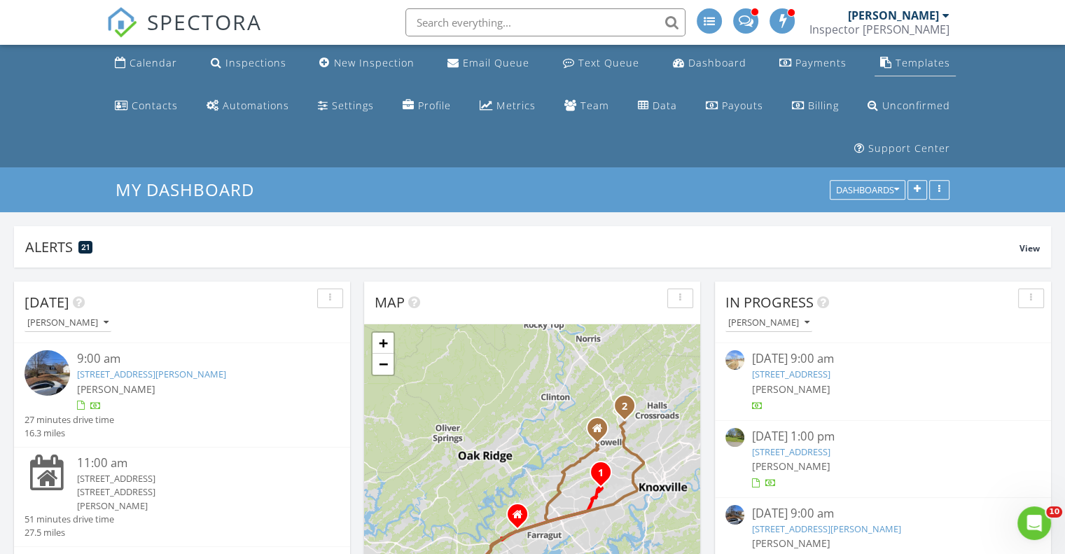
click at [896, 66] on div "Templates" at bounding box center [923, 62] width 55 height 13
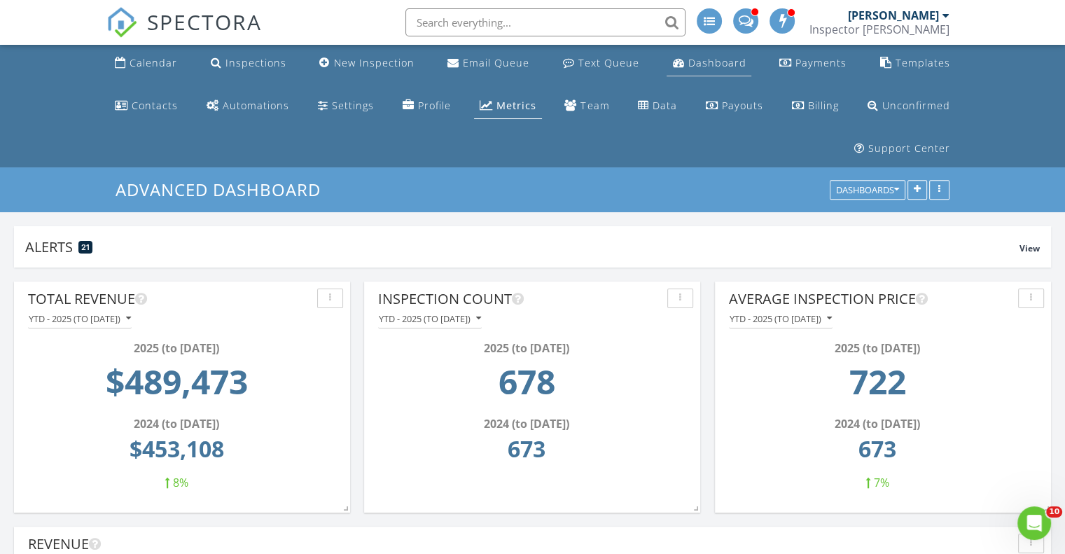
click at [688, 67] on div "Dashboard" at bounding box center [717, 62] width 58 height 13
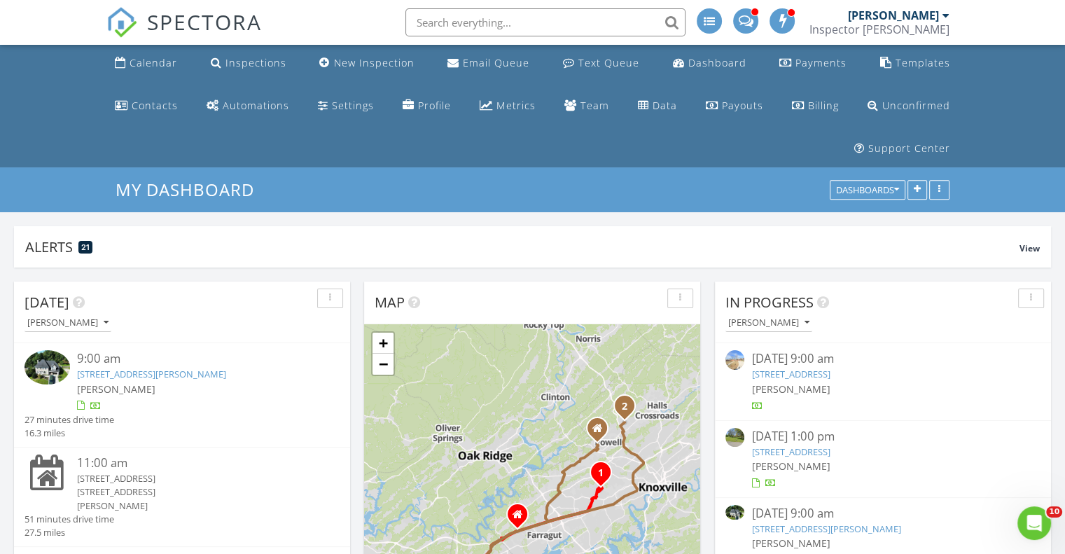
click at [811, 522] on link "5944 Tennyson Dr, Knoxville, TN 37909" at bounding box center [825, 528] width 149 height 13
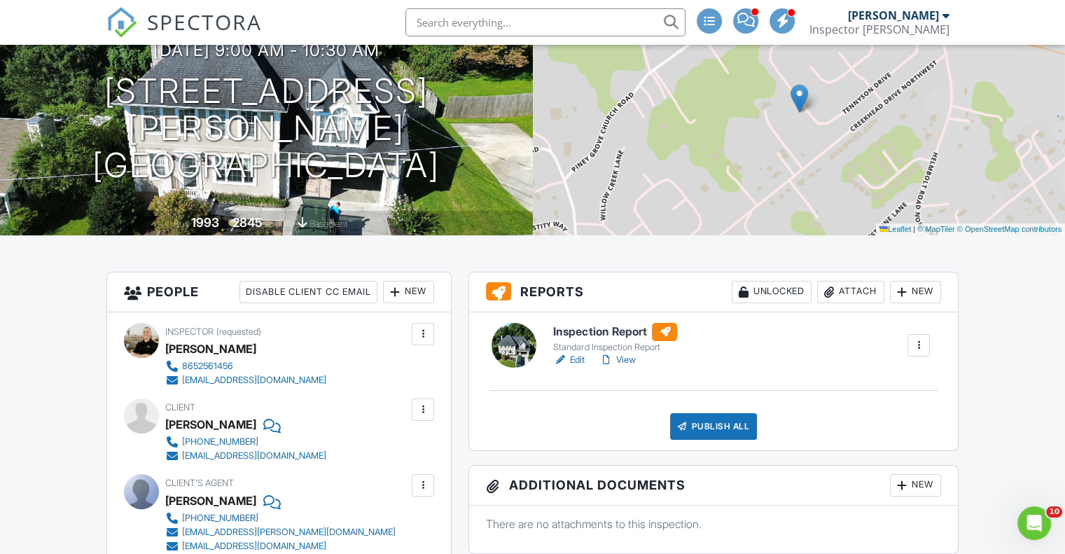
click at [579, 367] on link "Edit" at bounding box center [569, 360] width 32 height 14
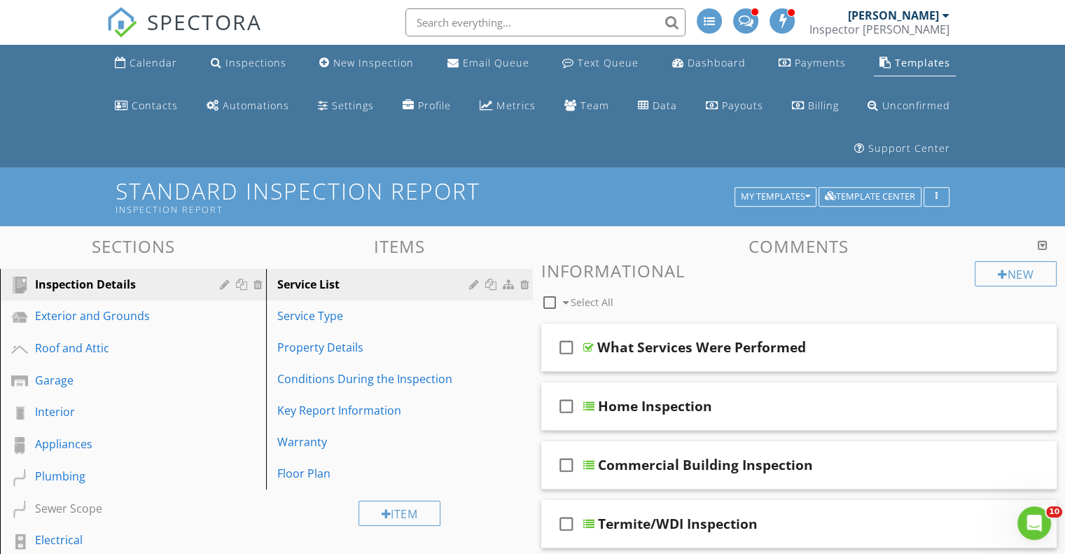
click at [567, 32] on input "text" at bounding box center [546, 22] width 280 height 28
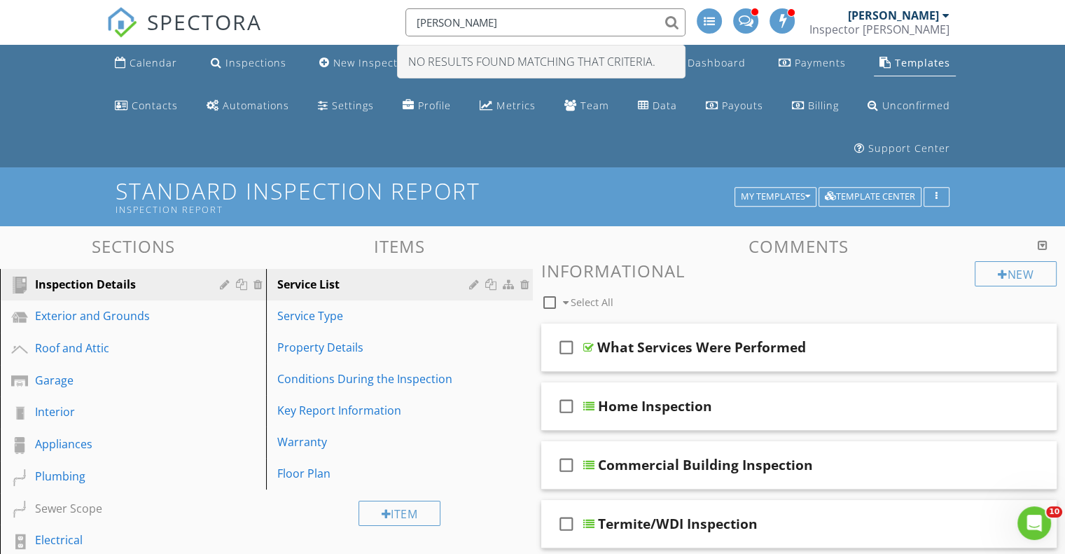
drag, startPoint x: 492, startPoint y: 25, endPoint x: 452, endPoint y: 31, distance: 41.1
click at [452, 31] on input "[PERSON_NAME]" at bounding box center [546, 22] width 280 height 28
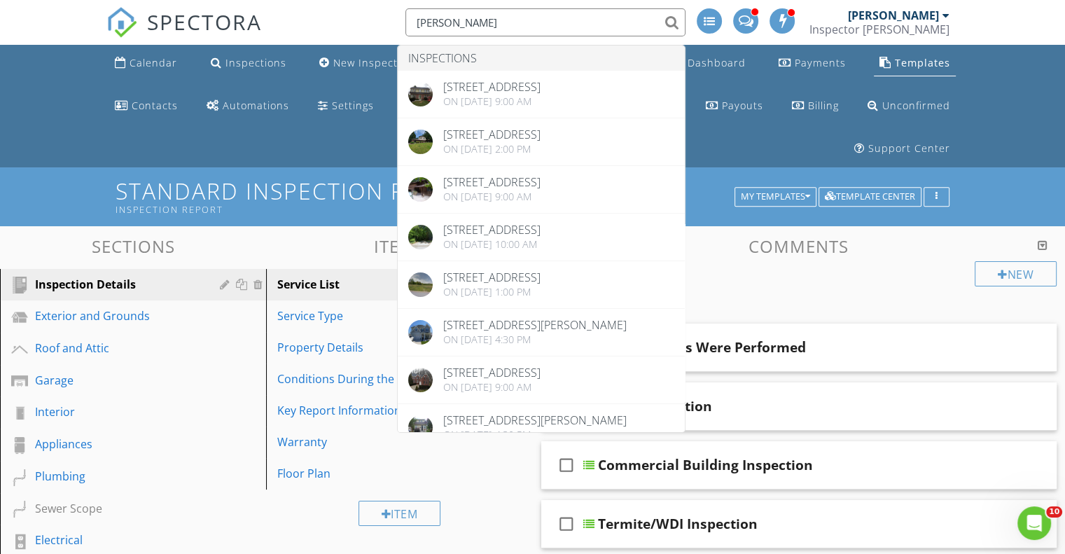
click at [476, 29] on input "wilson" at bounding box center [546, 22] width 280 height 28
type input "justin wilson"
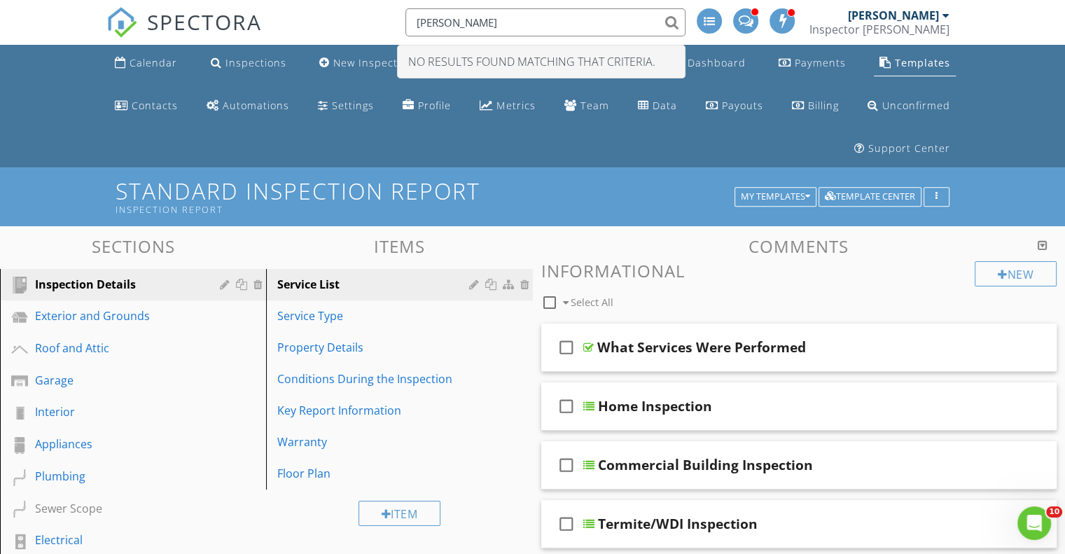
drag, startPoint x: 625, startPoint y: 19, endPoint x: 457, endPoint y: 27, distance: 167.6
click at [457, 27] on input "justin wilson" at bounding box center [546, 22] width 280 height 28
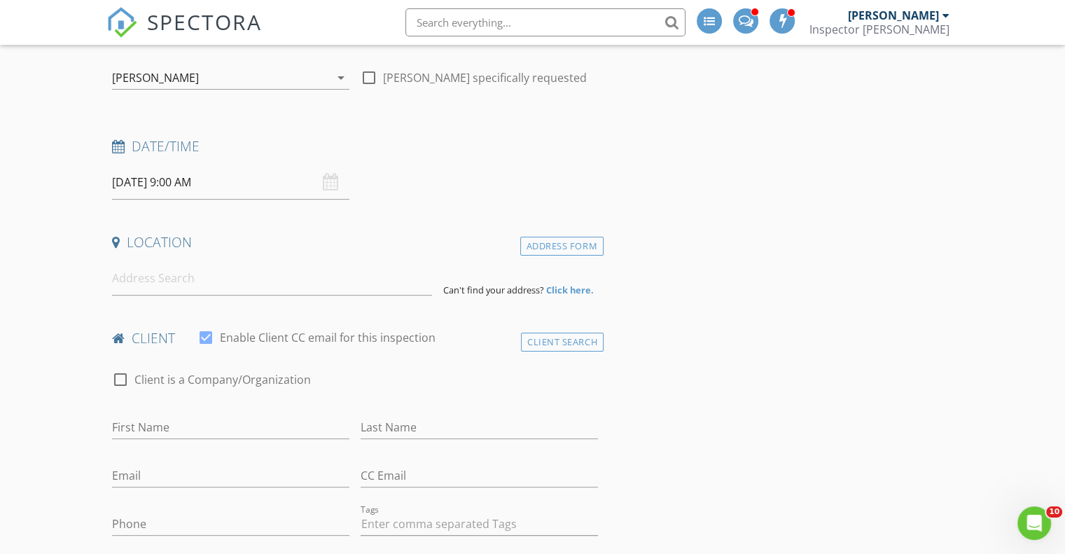
scroll to position [210, 0]
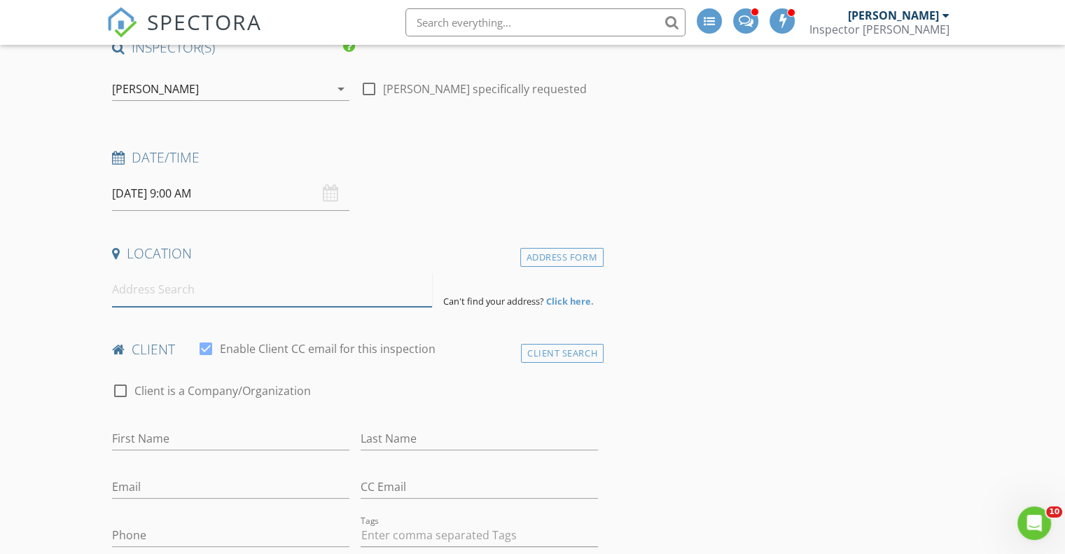
click at [186, 272] on input at bounding box center [272, 289] width 320 height 34
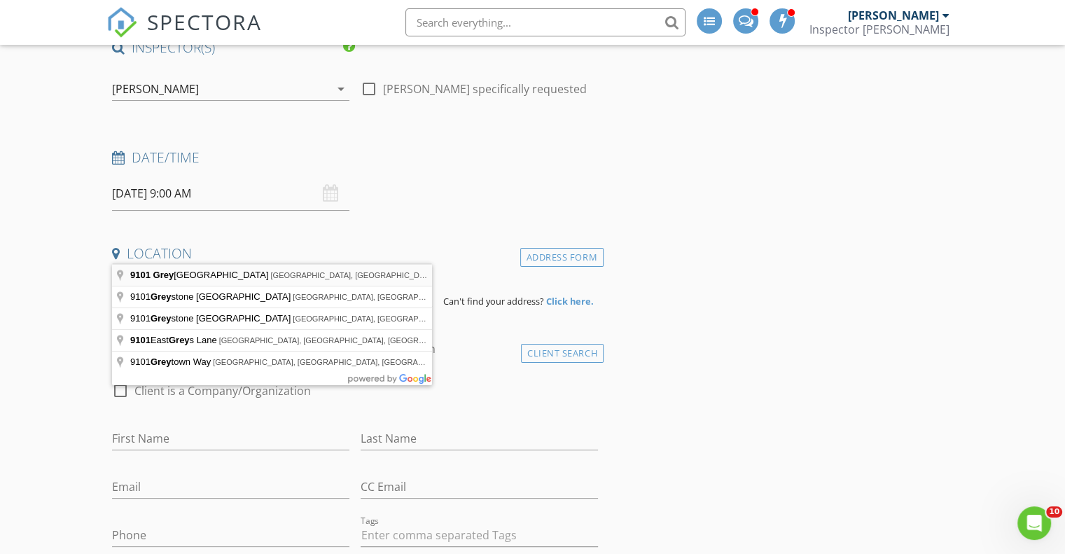
type input "[STREET_ADDRESS]"
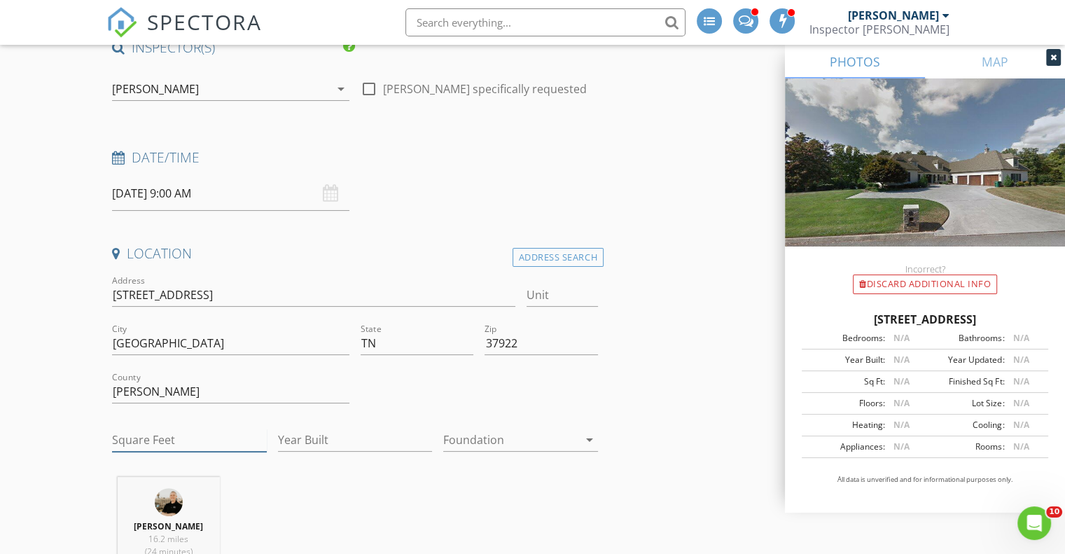
click at [190, 429] on input "Square Feet" at bounding box center [189, 440] width 155 height 23
type input "7327"
click at [351, 429] on input "Year Built" at bounding box center [355, 440] width 155 height 23
type input "2000"
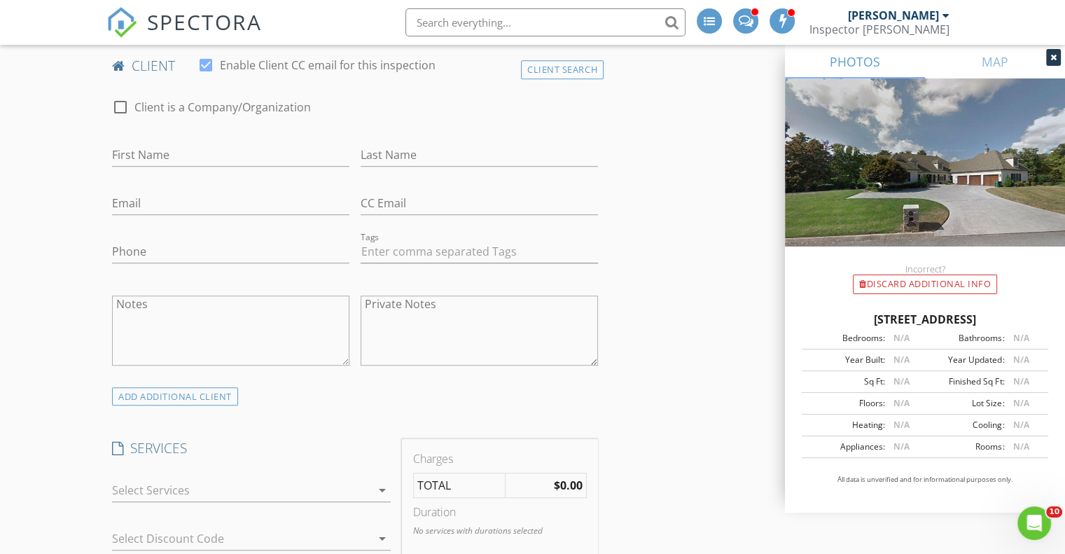
scroll to position [840, 0]
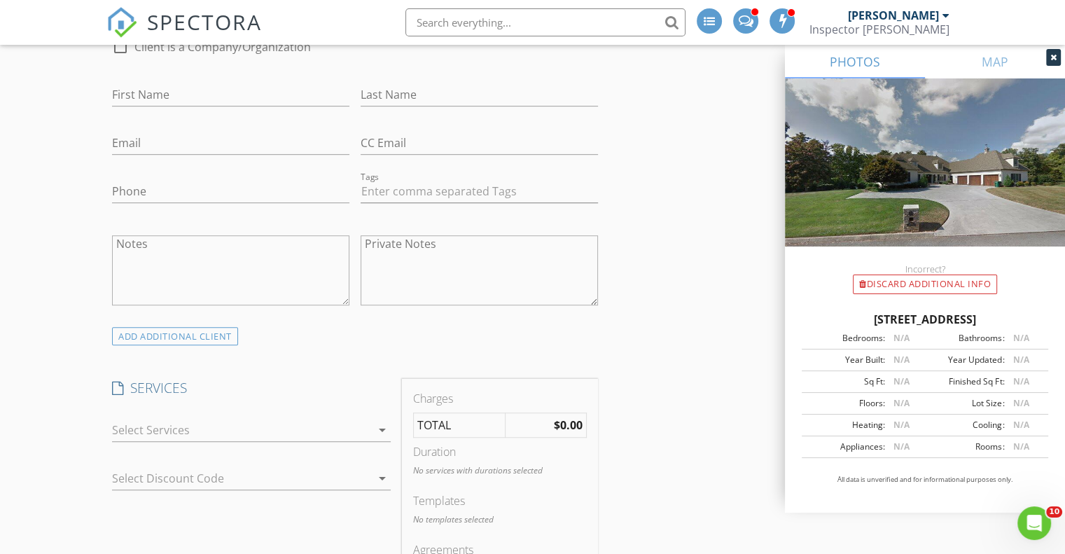
click at [265, 419] on div "arrow_drop_down" at bounding box center [251, 437] width 279 height 37
click at [262, 419] on div at bounding box center [241, 430] width 259 height 22
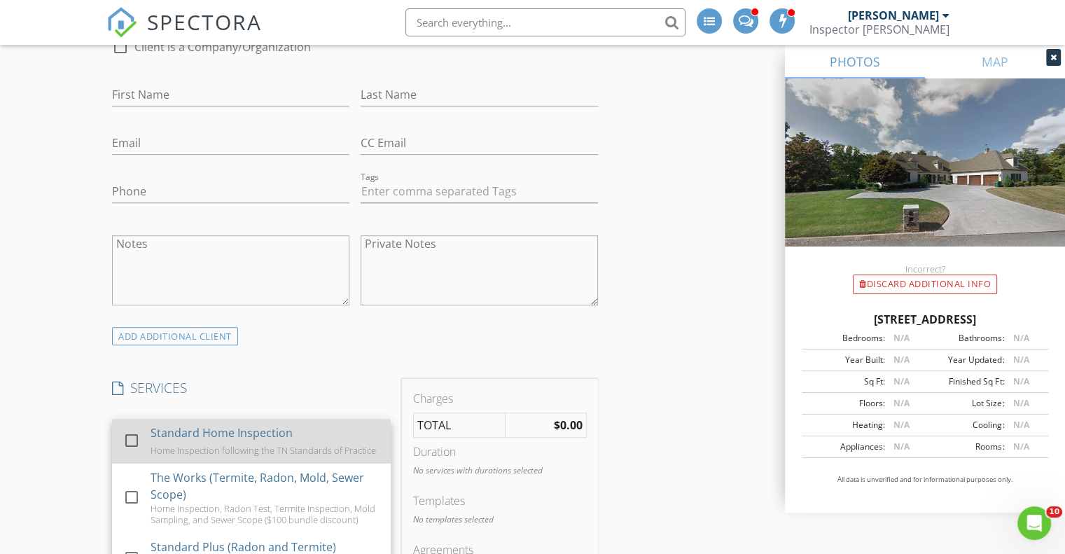
click at [205, 445] on div "Home Inspection following the TN Standards of Practice" at bounding box center [264, 450] width 226 height 11
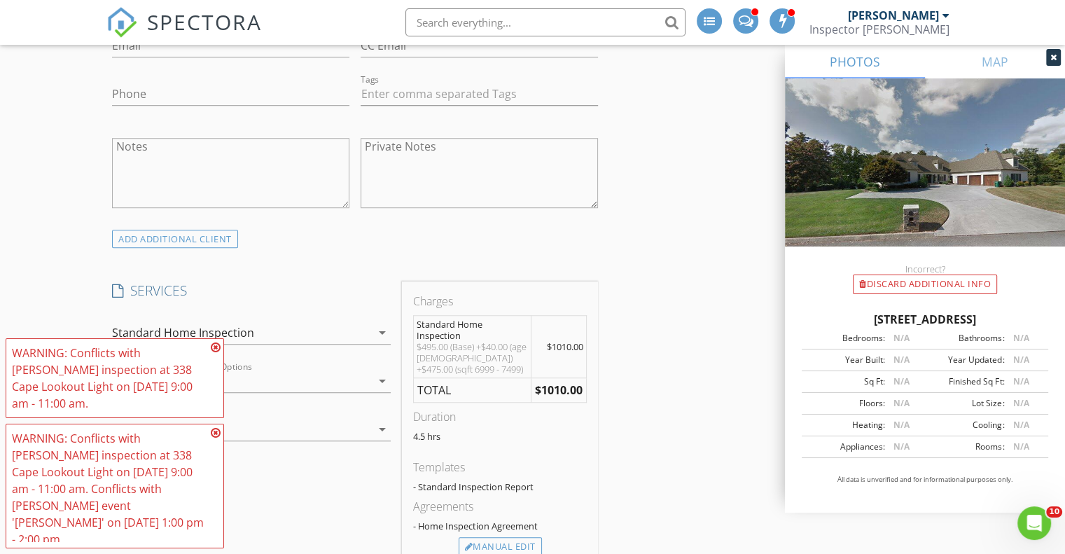
scroll to position [910, 0]
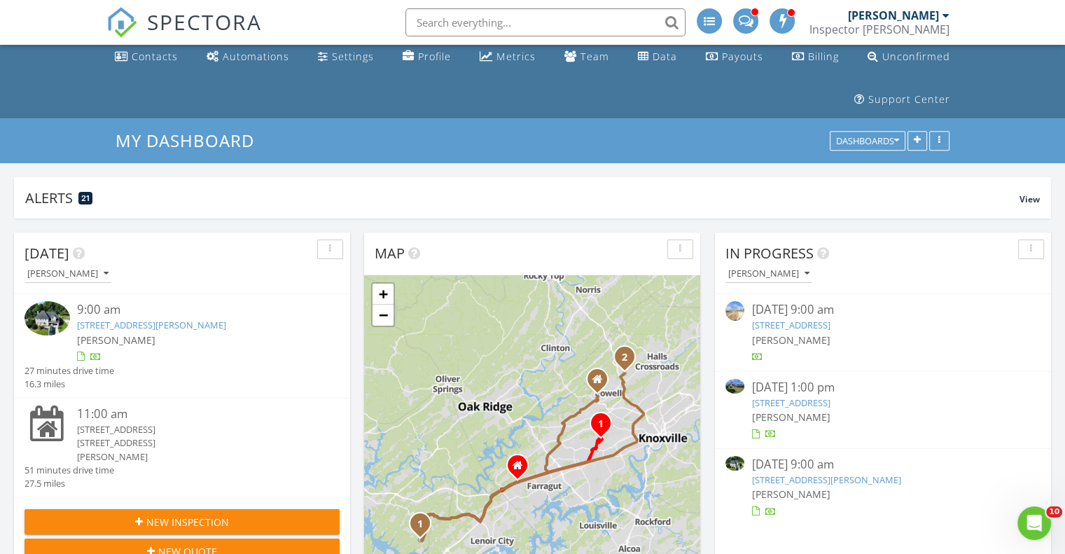
scroll to position [70, 0]
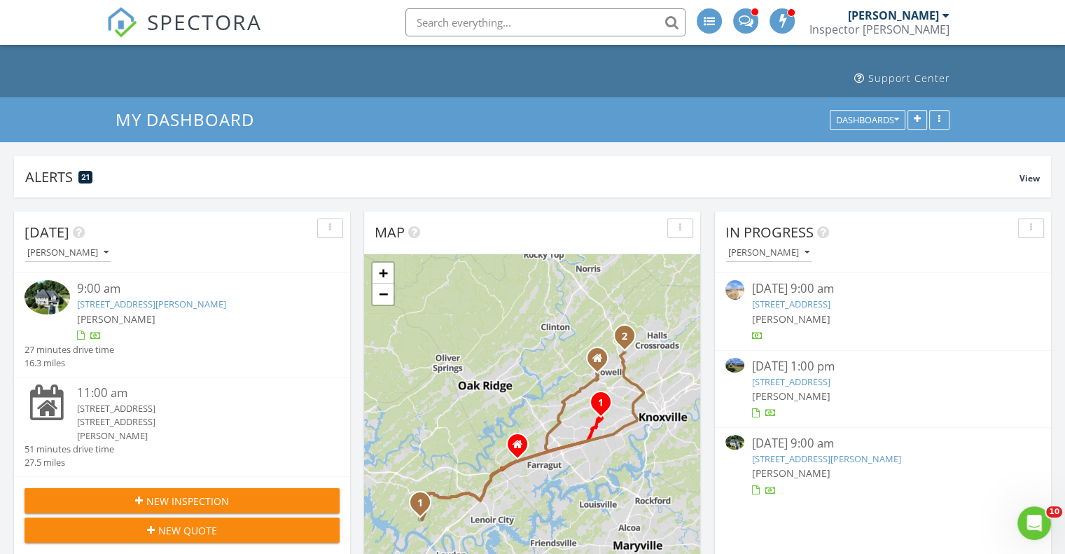
click at [800, 375] on link "245 Creekwood Dr, Madisonville, TN 37354" at bounding box center [790, 381] width 78 height 13
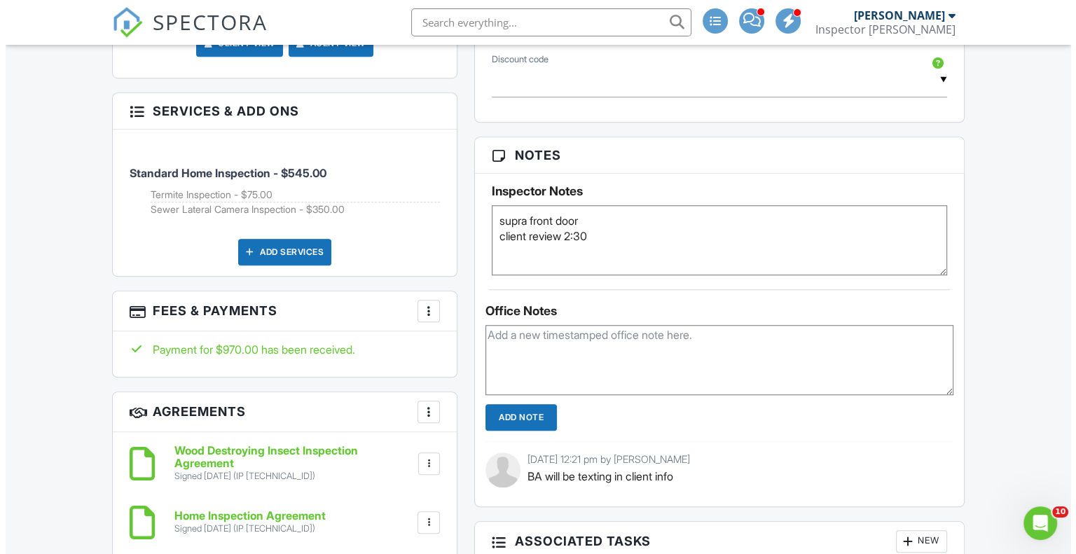
scroll to position [1051, 0]
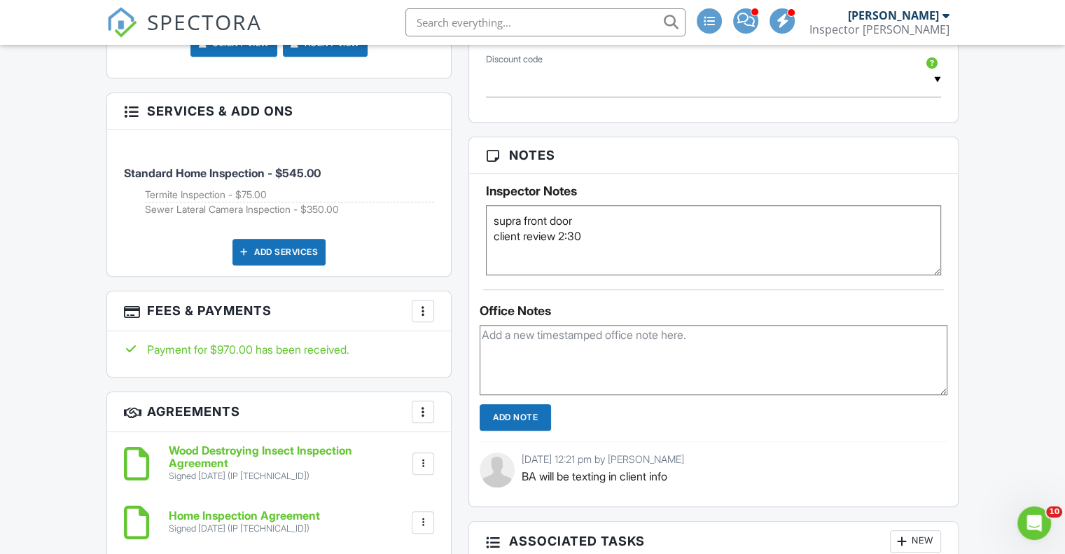
click at [419, 322] on div "More" at bounding box center [423, 311] width 22 height 22
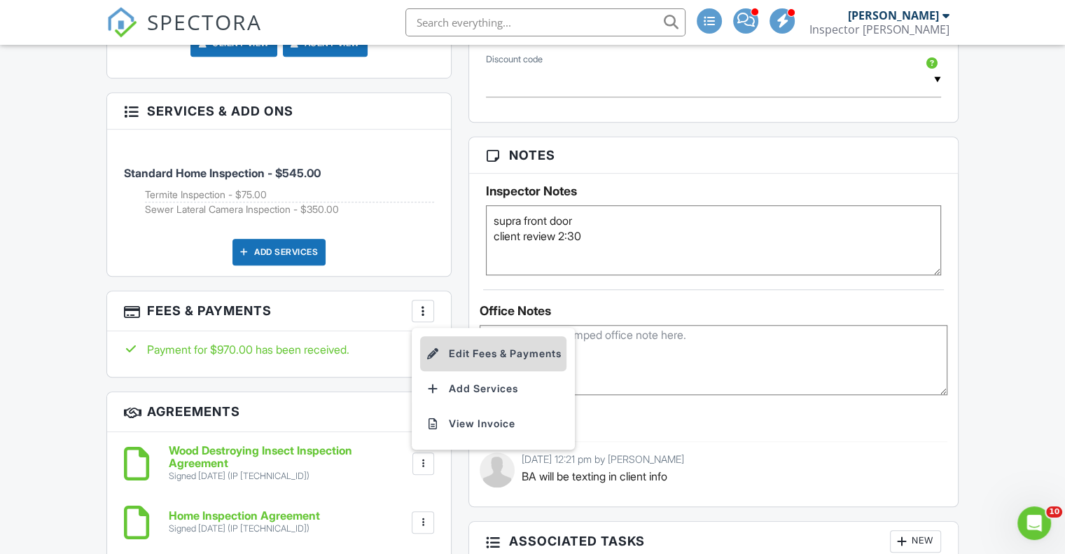
click at [478, 371] on li "Edit Fees & Payments" at bounding box center [493, 353] width 146 height 35
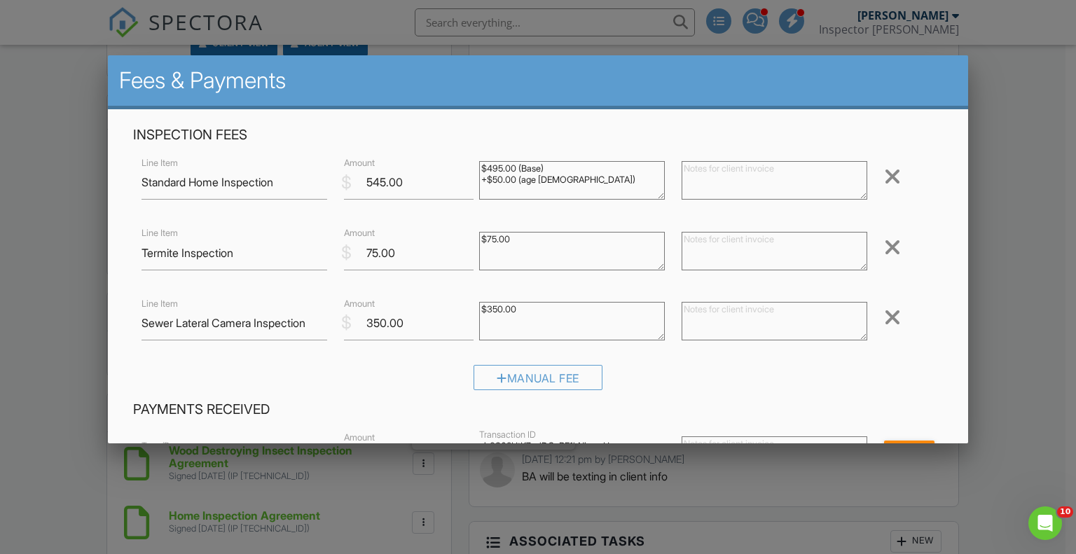
click at [885, 320] on div at bounding box center [892, 317] width 17 height 22
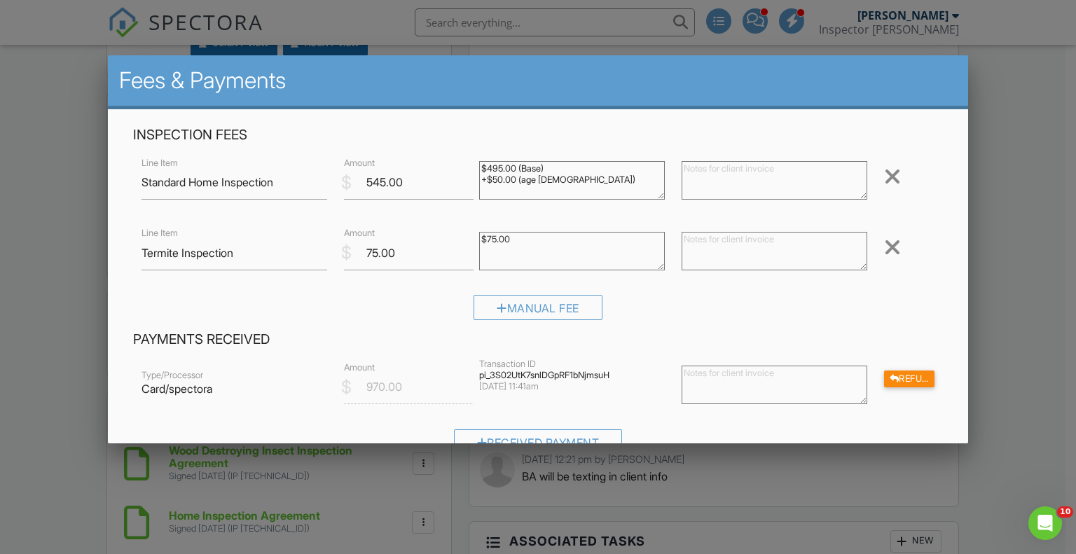
scroll to position [70, 0]
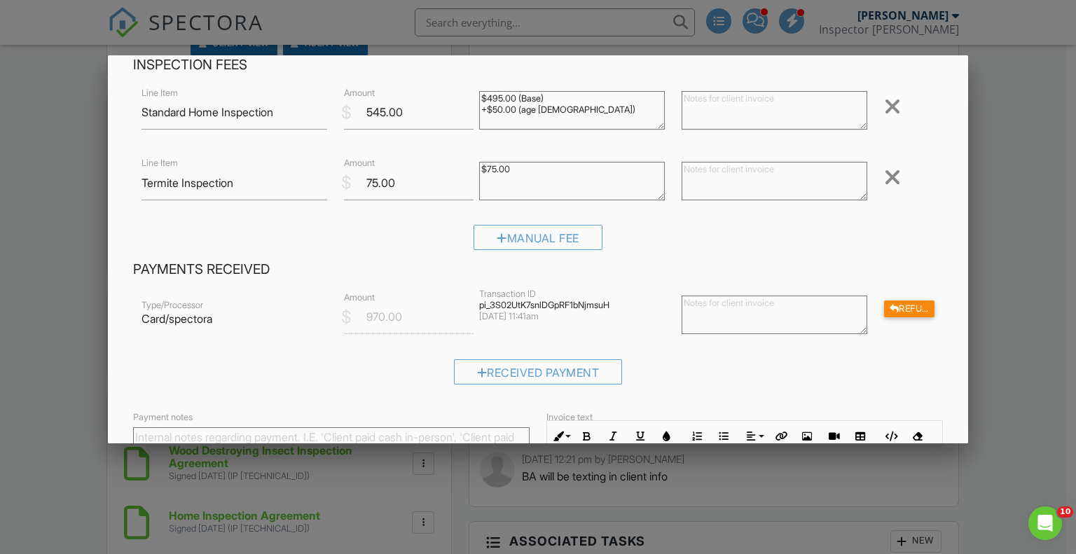
click at [764, 323] on textarea at bounding box center [774, 315] width 186 height 39
type textarea "Refunded $350. No sewer scope performed."
click at [889, 306] on div "Refund" at bounding box center [909, 309] width 50 height 18
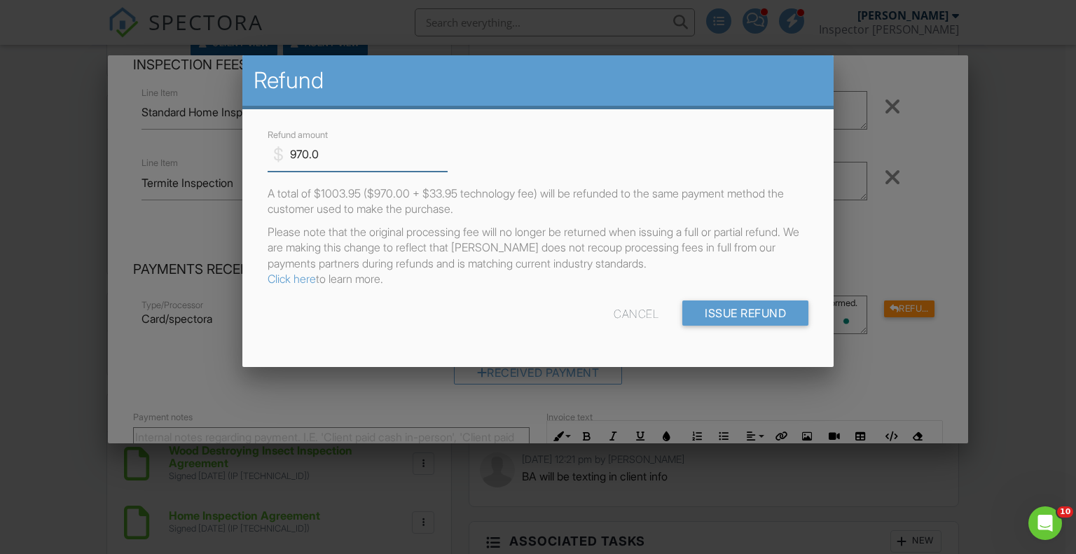
click at [296, 150] on input "970.0" at bounding box center [358, 154] width 181 height 34
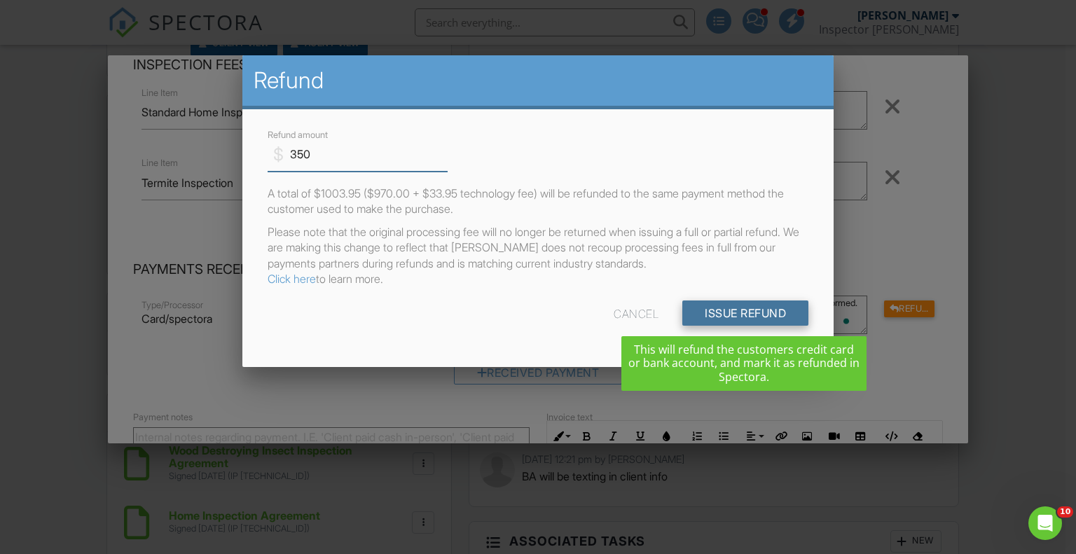
type input "350"
click at [751, 319] on input "Issue Refund" at bounding box center [745, 312] width 126 height 25
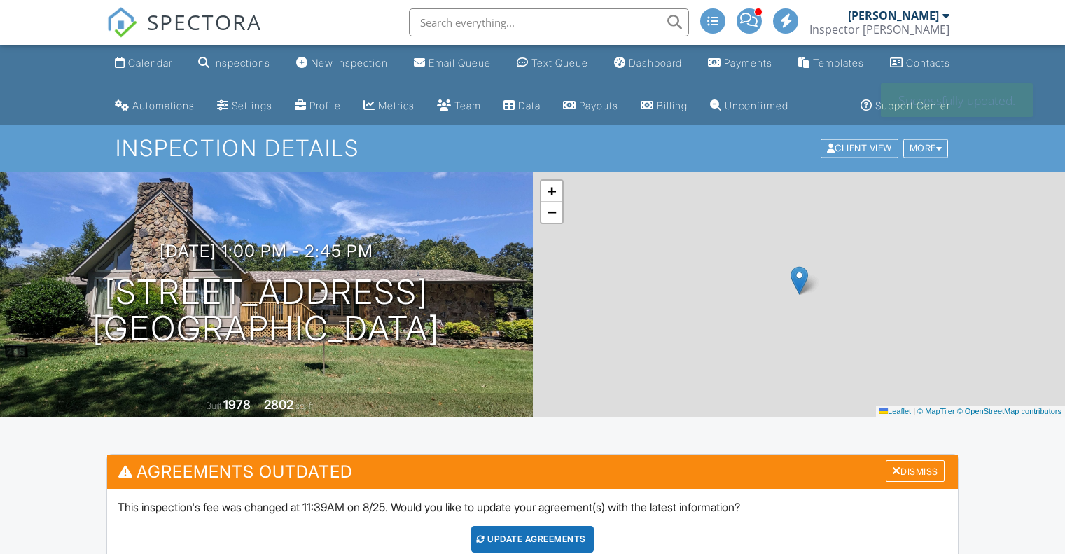
scroll to position [981, 0]
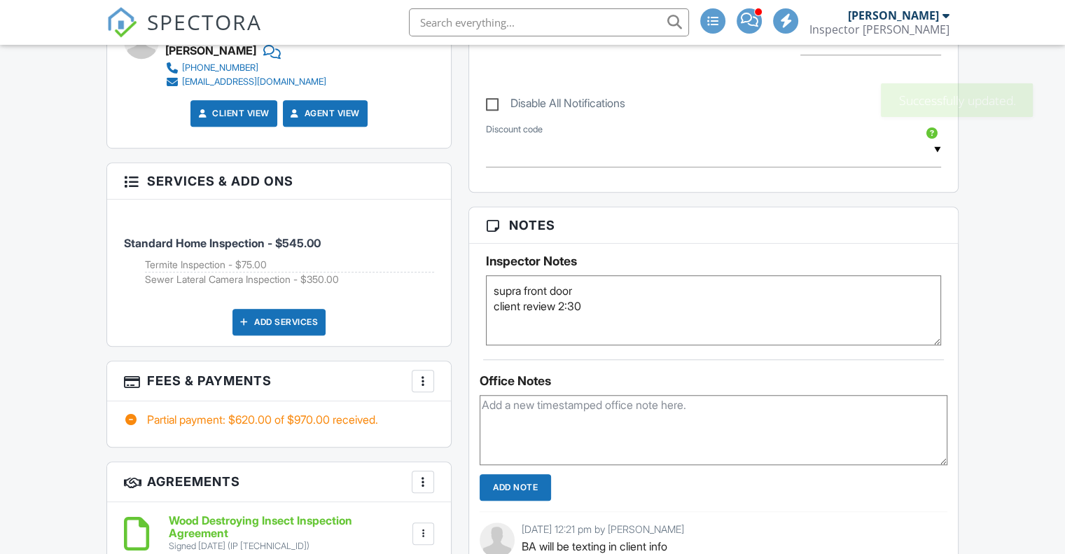
click at [420, 392] on div "More" at bounding box center [423, 381] width 22 height 22
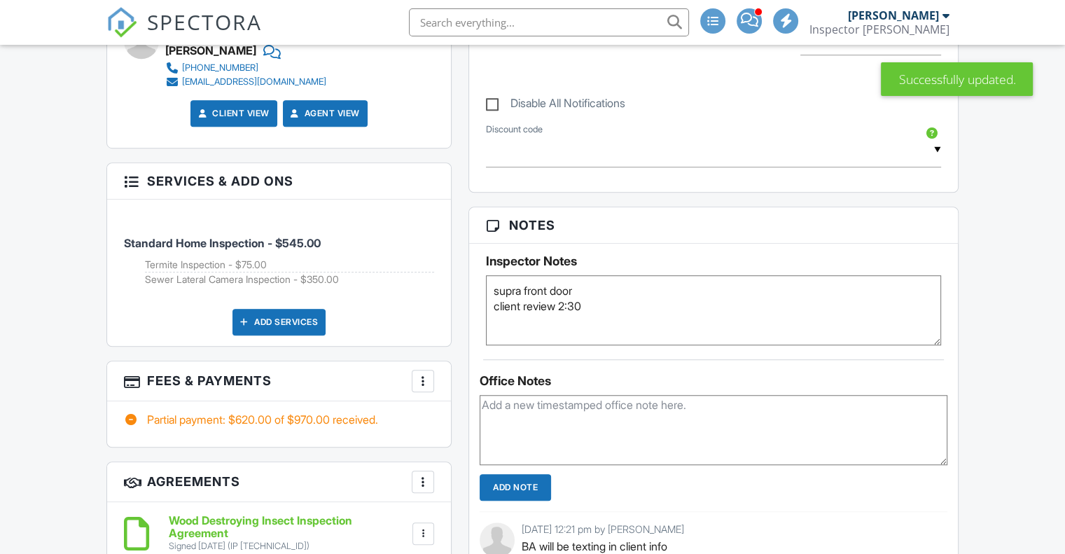
click at [420, 392] on div "More" at bounding box center [423, 381] width 22 height 22
click at [425, 392] on div "More" at bounding box center [423, 381] width 22 height 22
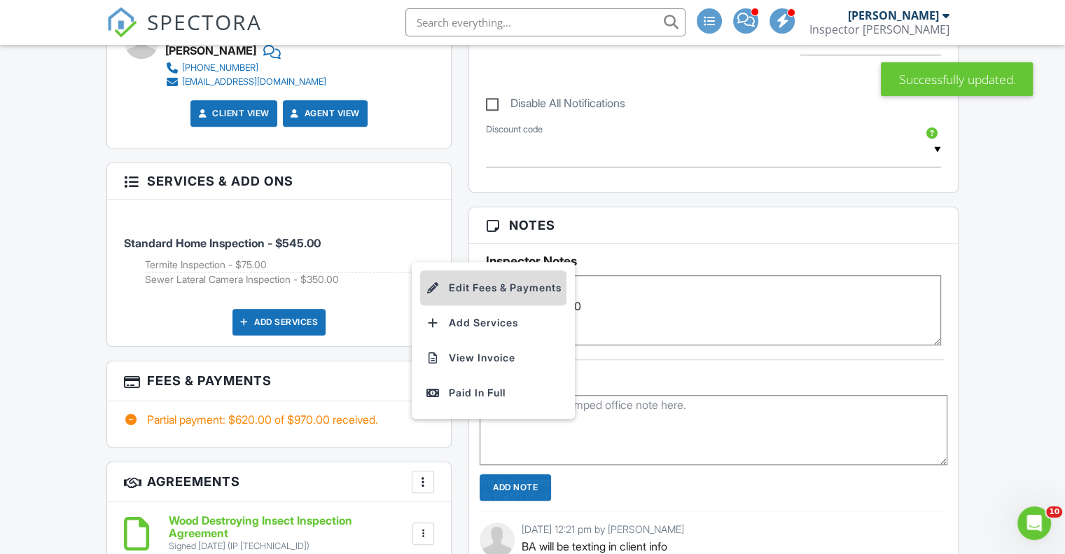
click at [480, 305] on li "Edit Fees & Payments" at bounding box center [493, 287] width 146 height 35
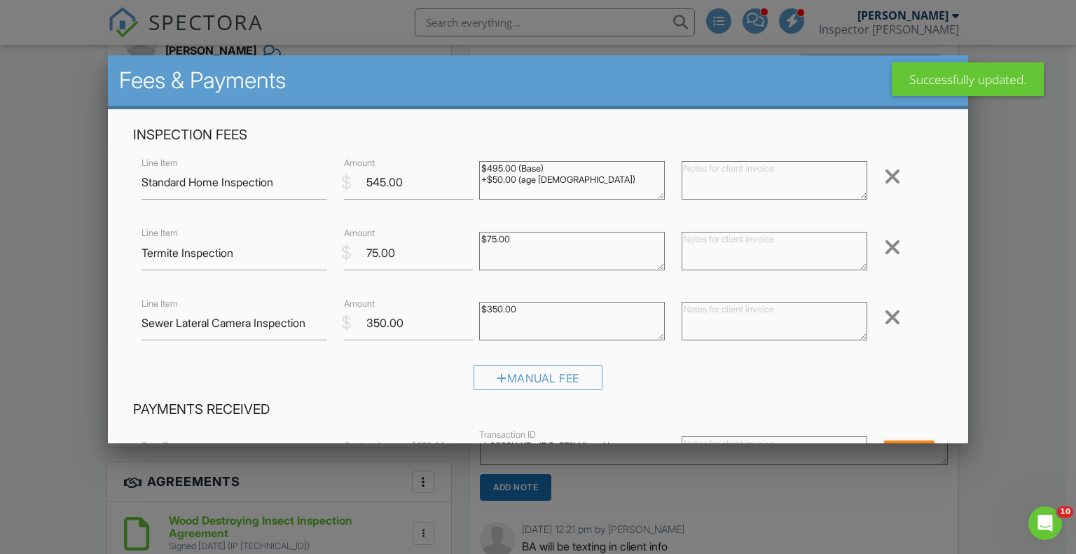
click at [894, 314] on div "Remove" at bounding box center [908, 317] width 67 height 23
click at [891, 314] on div "Remove" at bounding box center [908, 317] width 67 height 23
click at [889, 319] on div at bounding box center [892, 317] width 17 height 22
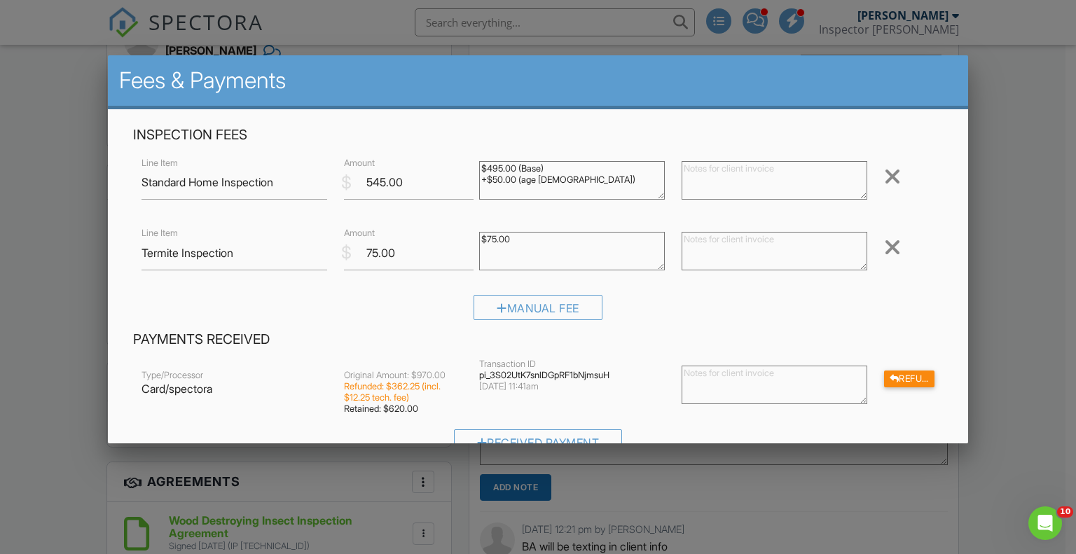
click at [782, 382] on textarea at bounding box center [774, 385] width 186 height 39
type textarea "Re"
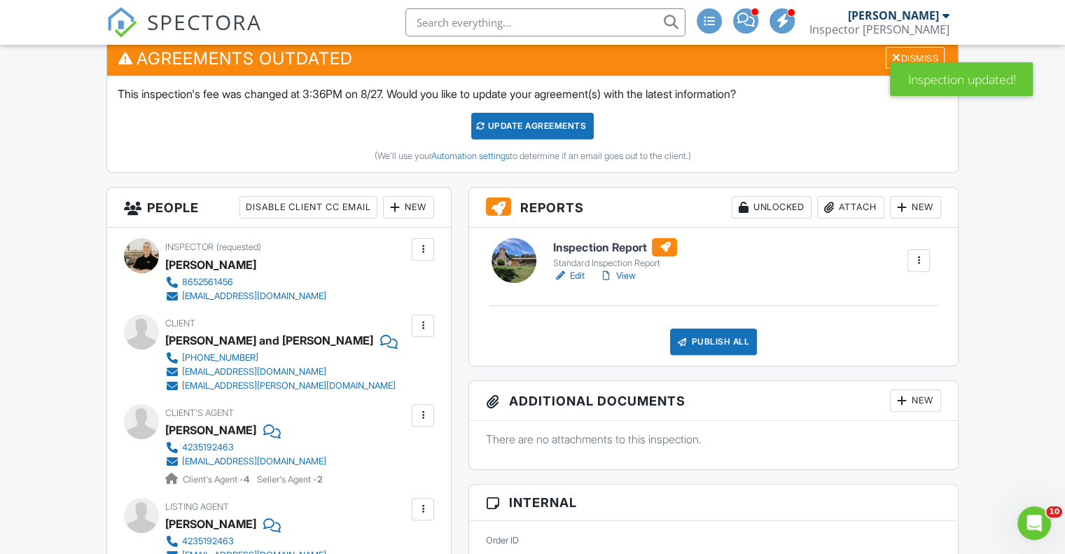
scroll to position [392, 0]
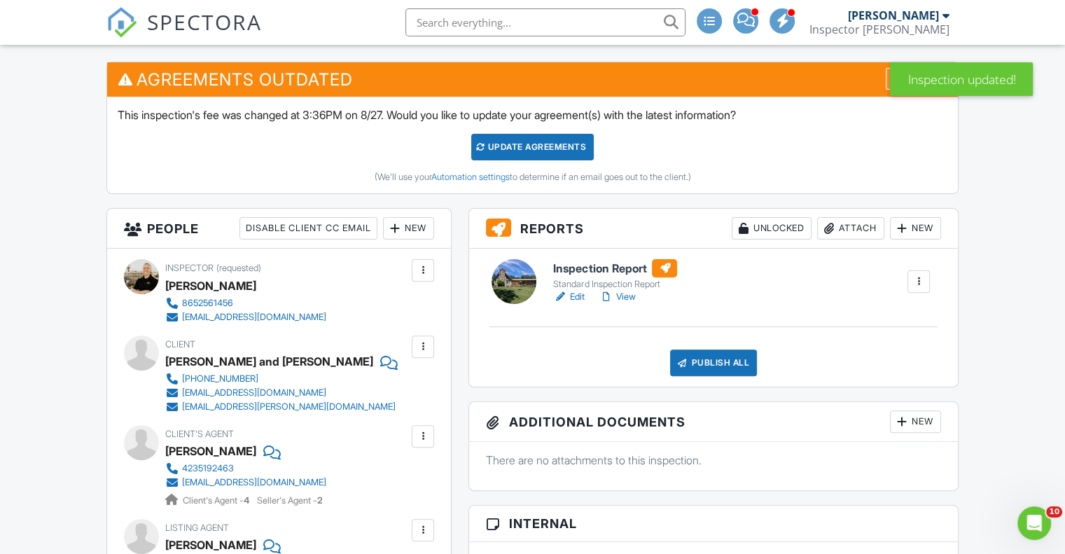
click at [931, 90] on div "Dismiss" at bounding box center [915, 79] width 59 height 22
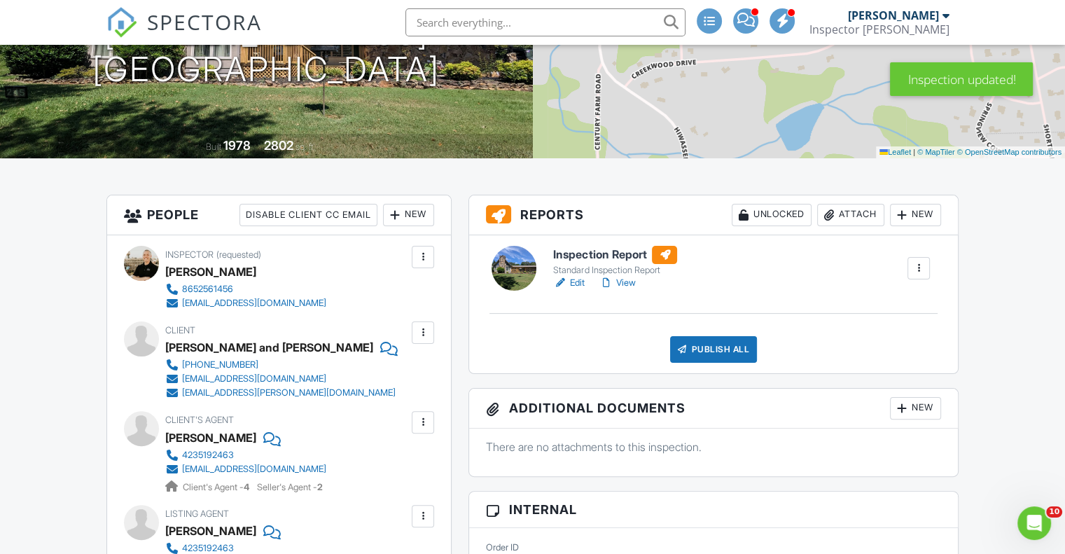
scroll to position [252, 0]
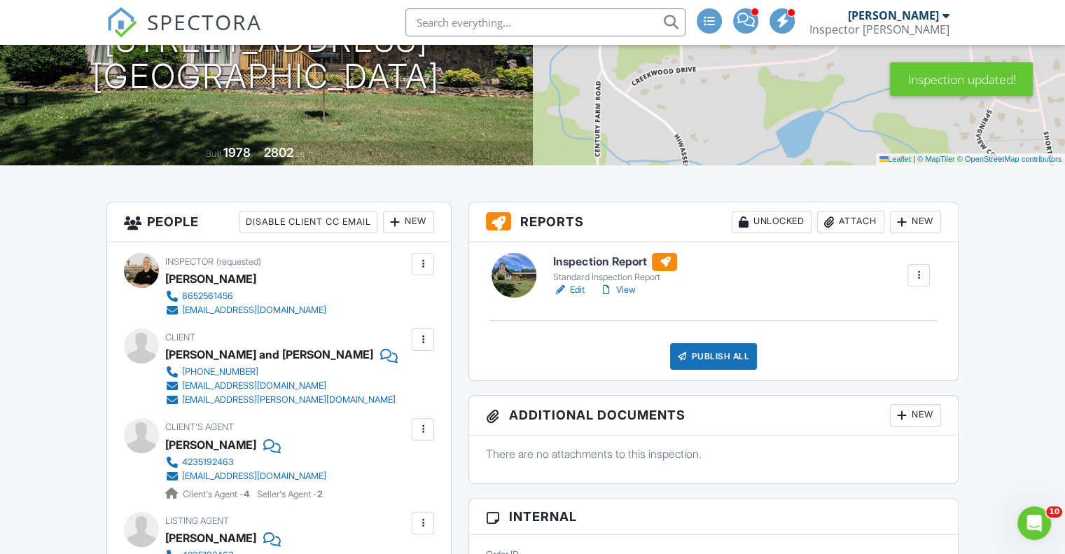
click at [577, 297] on link "Edit" at bounding box center [569, 290] width 32 height 14
